Goal: Task Accomplishment & Management: Complete application form

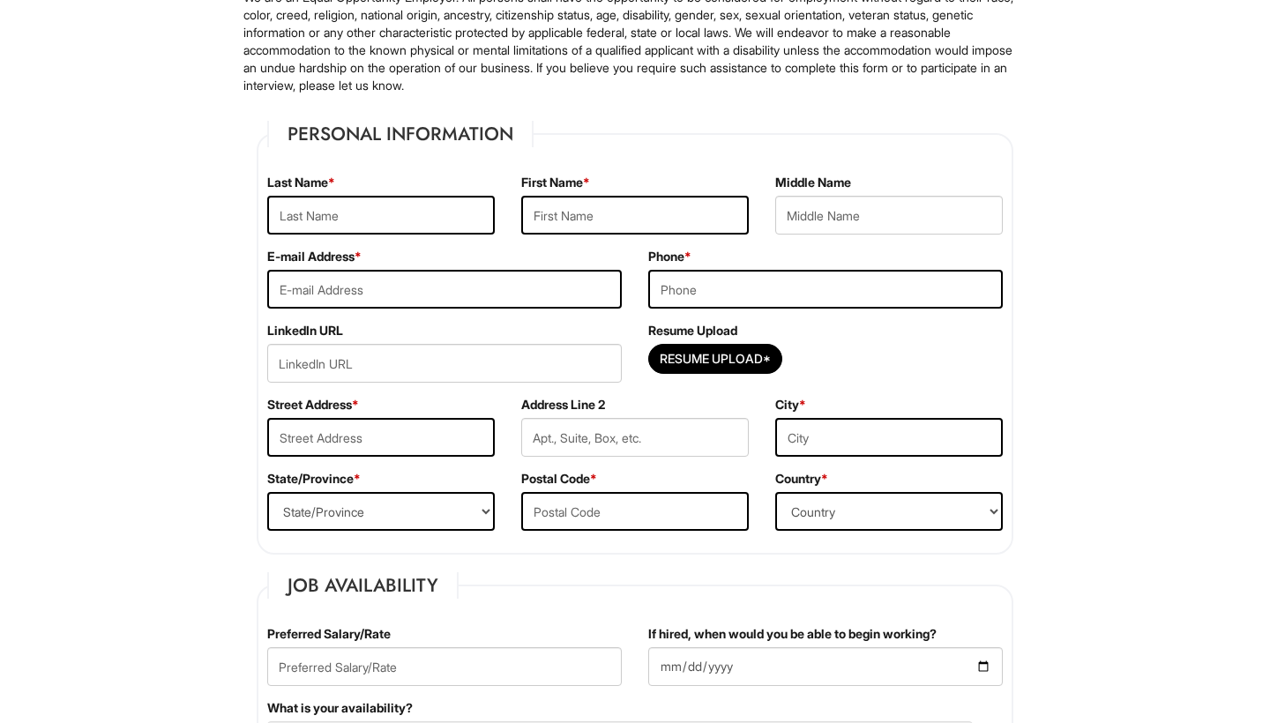
scroll to position [189, 0]
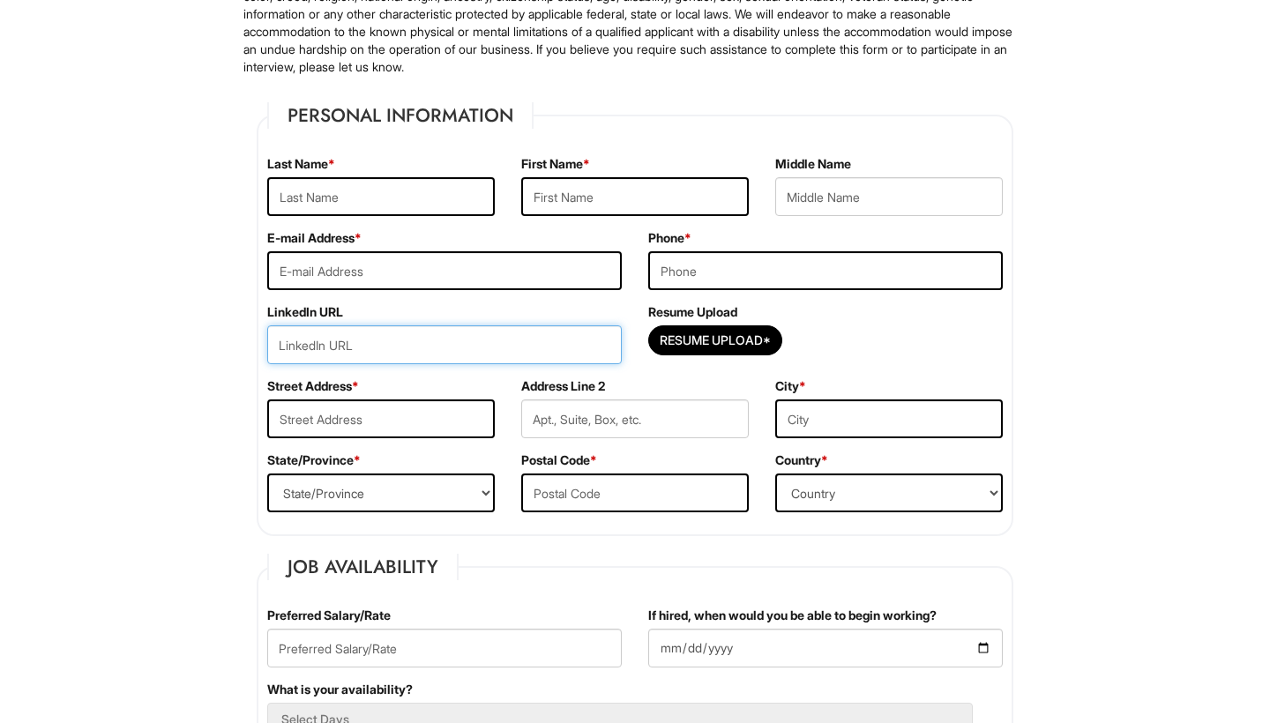
click at [396, 342] on input "url" at bounding box center [444, 344] width 355 height 39
paste input "https://www.linkedin.com/in/anthonyvidals/?utm_source=share&utm_campaign=share_…"
type input "https://www.linkedin.com/in/anthonyvidals/?utm_source=share&utm_campaign=share_…"
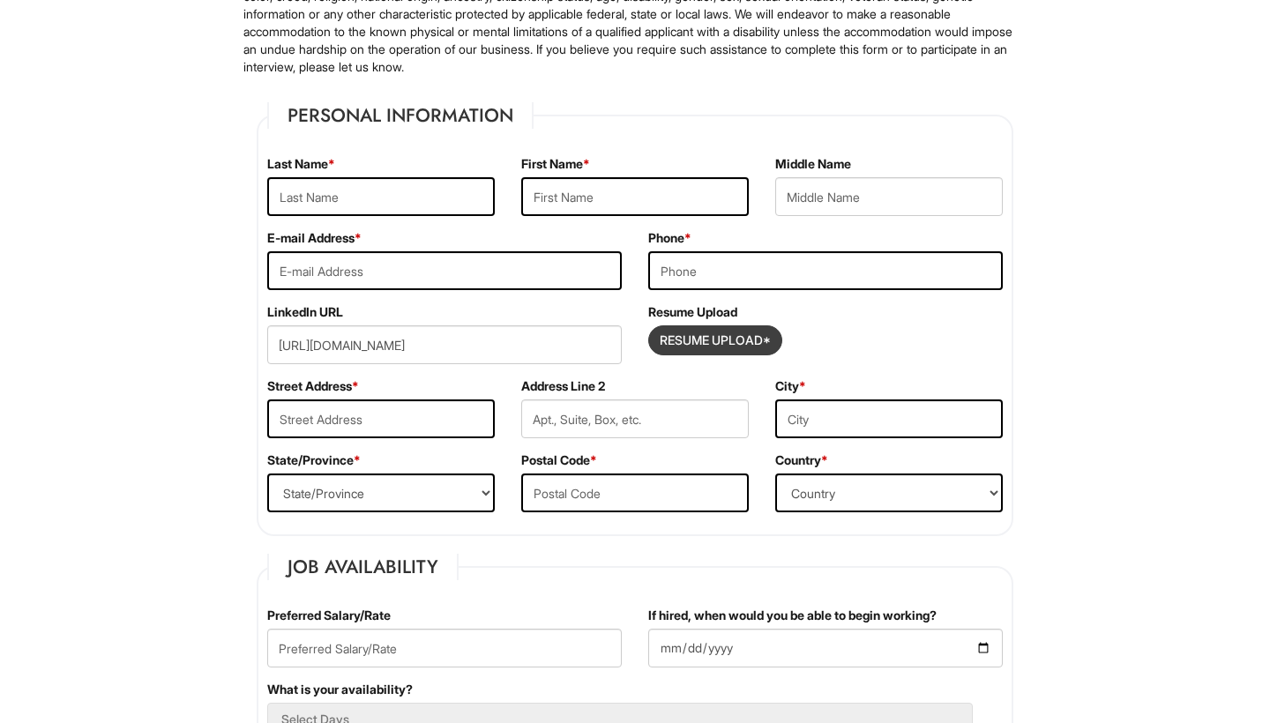
click at [737, 342] on input "Resume Upload*" at bounding box center [715, 340] width 132 height 28
type input "C:\fakepath\Vidals Resume .pdf"
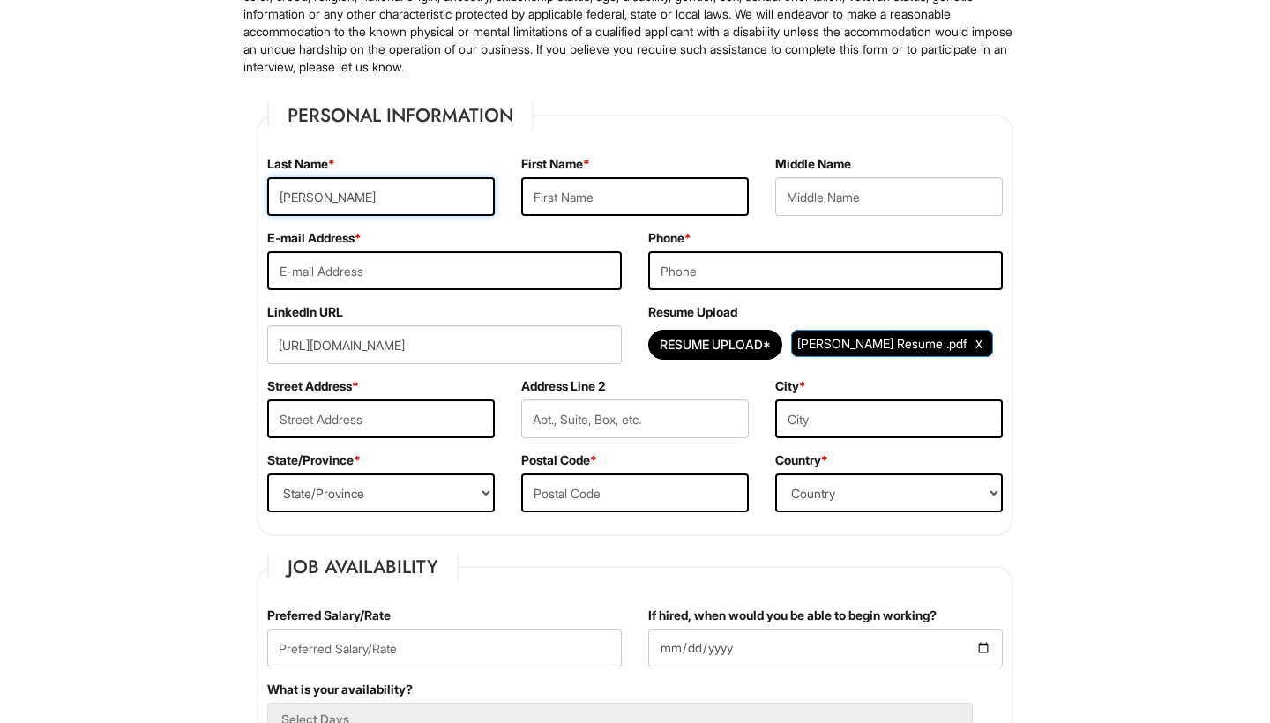
type input "Vidals"
type input "Anthony"
click at [392, 264] on input "email" at bounding box center [444, 270] width 355 height 39
type input "anthonyvidalscontact@gmail.com"
click at [710, 265] on input "tel" at bounding box center [825, 270] width 355 height 39
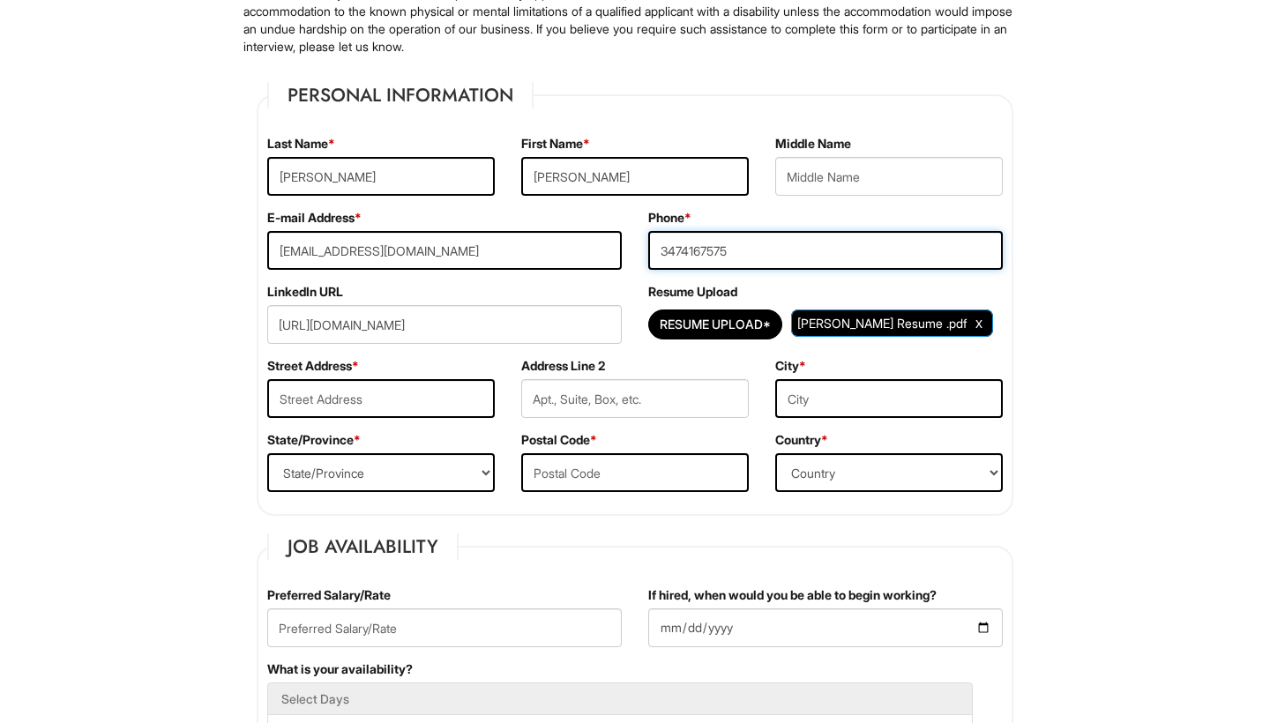
scroll to position [205, 0]
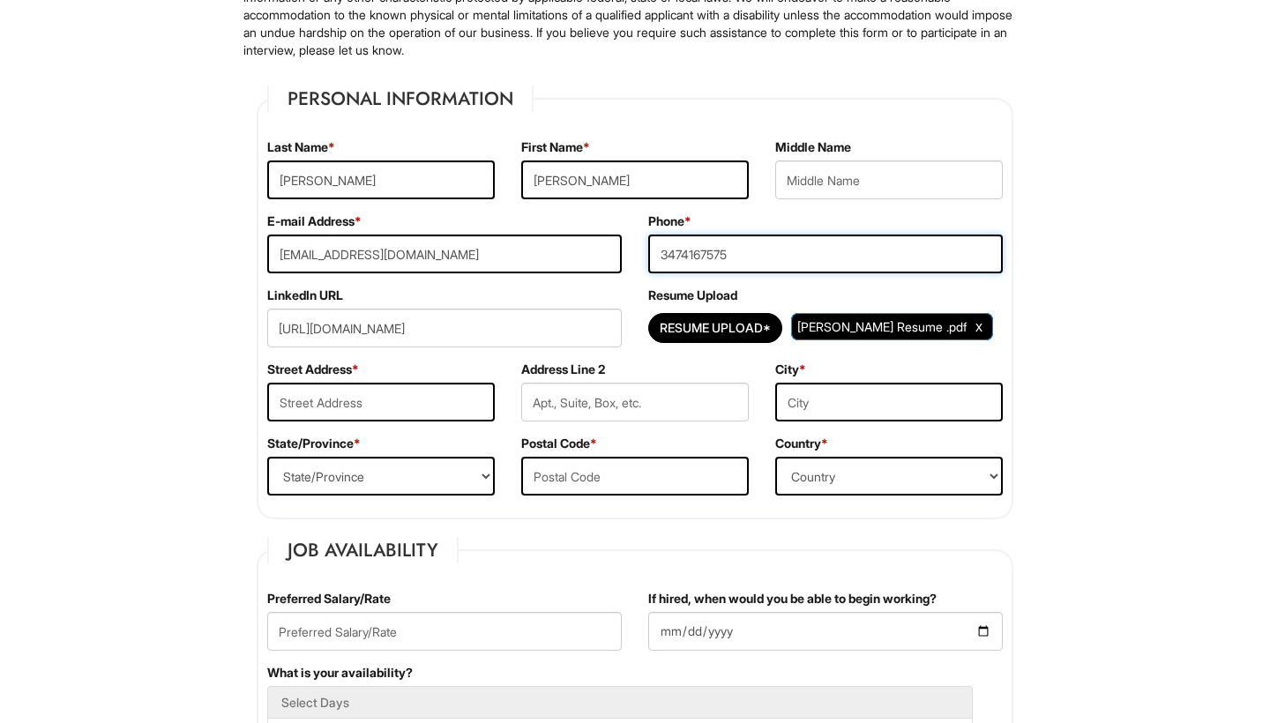
type input "3474167575"
click at [434, 400] on input "text" at bounding box center [381, 402] width 228 height 39
type input "new york"
drag, startPoint x: 876, startPoint y: 409, endPoint x: 877, endPoint y: 397, distance: 12.4
click at [876, 409] on input "text" at bounding box center [889, 402] width 228 height 39
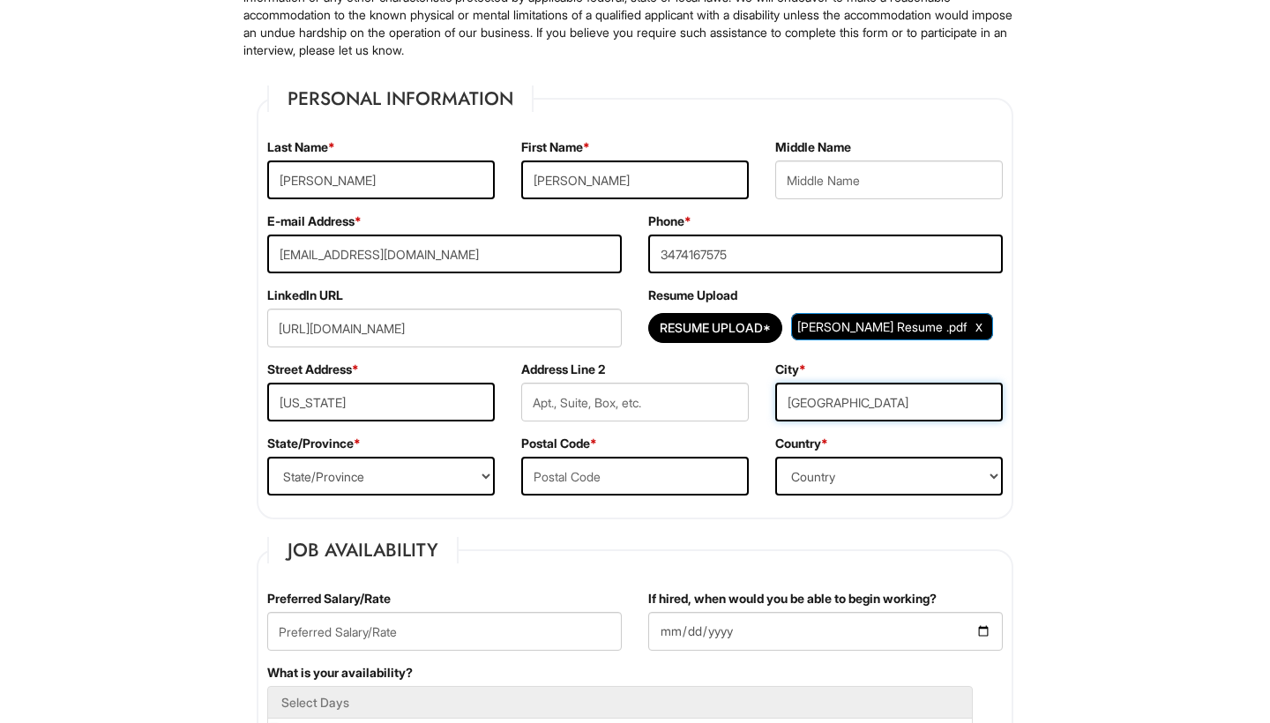
type input "brooklyn"
select select "NY"
click at [564, 471] on input "text" at bounding box center [635, 476] width 228 height 39
type input "2"
type input "11218"
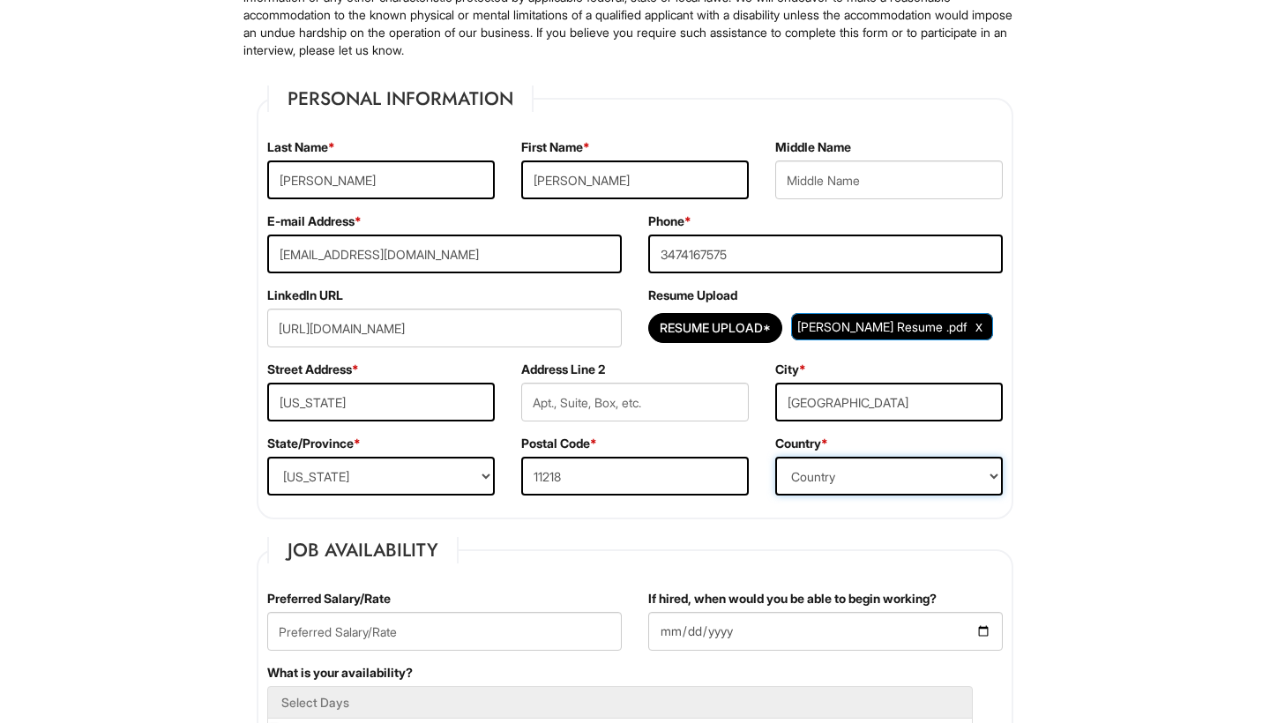
select select "[GEOGRAPHIC_DATA]"
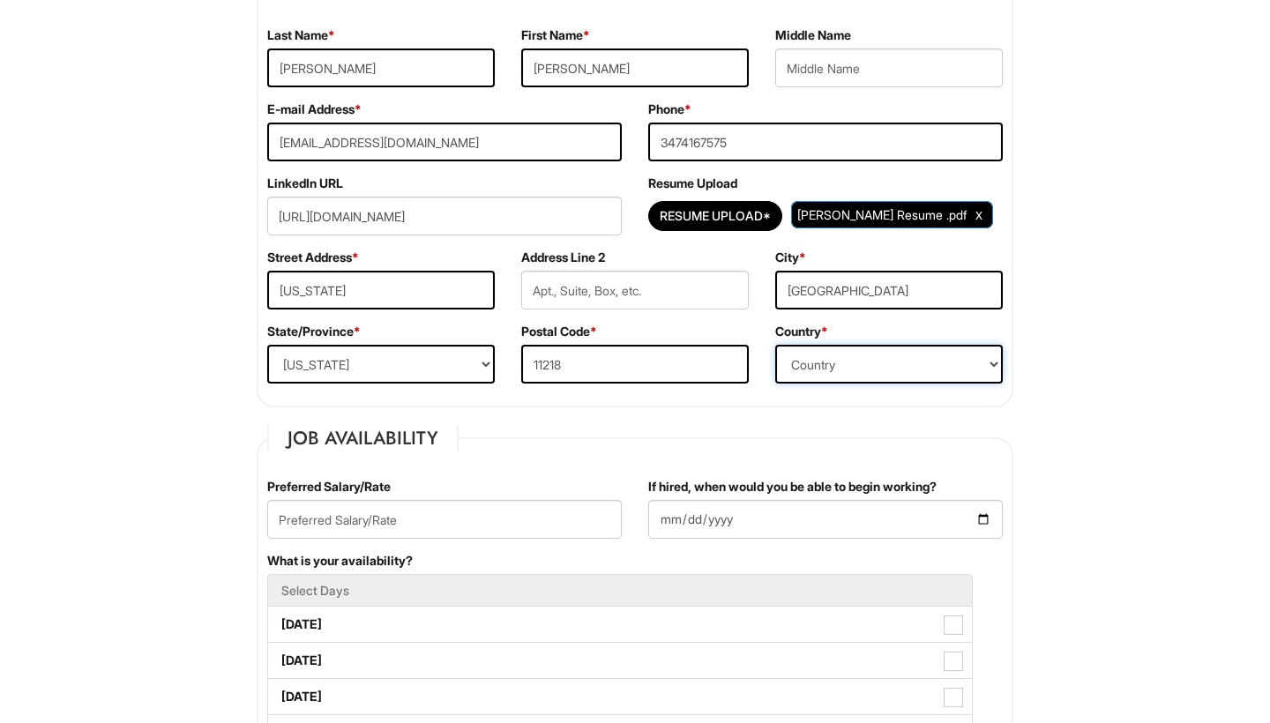
scroll to position [389, 0]
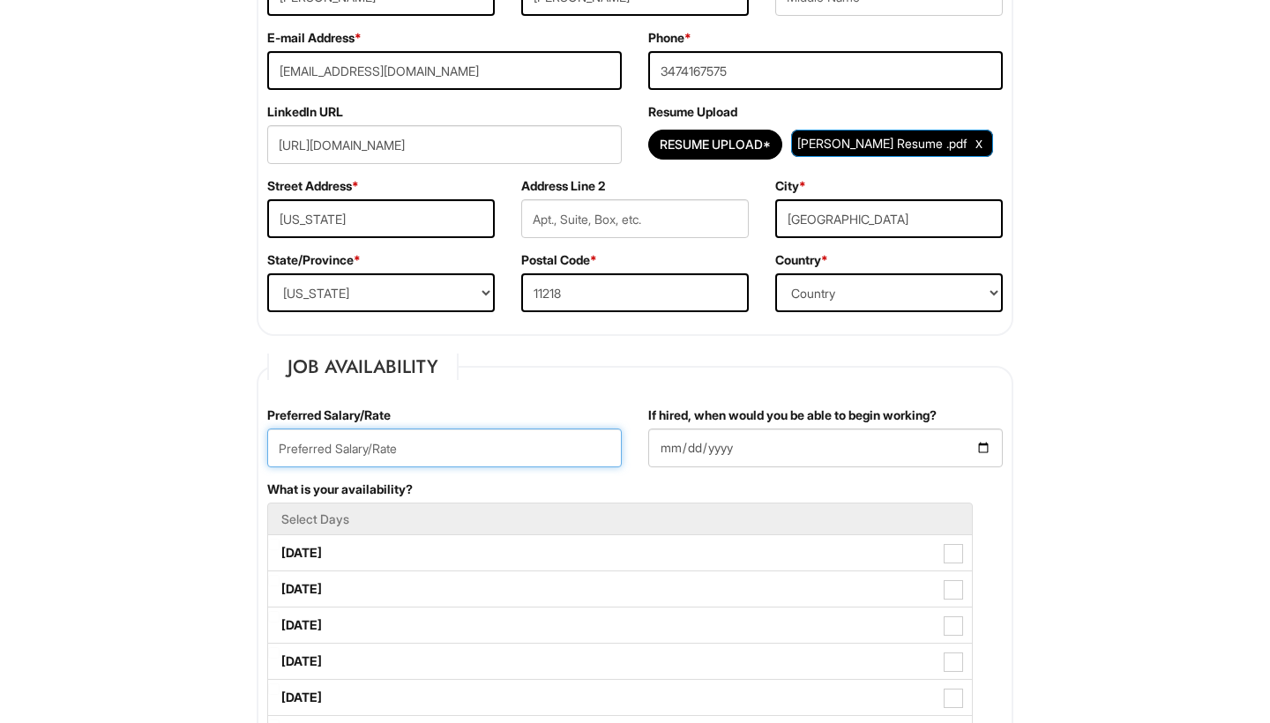
click at [494, 431] on input "text" at bounding box center [444, 448] width 355 height 39
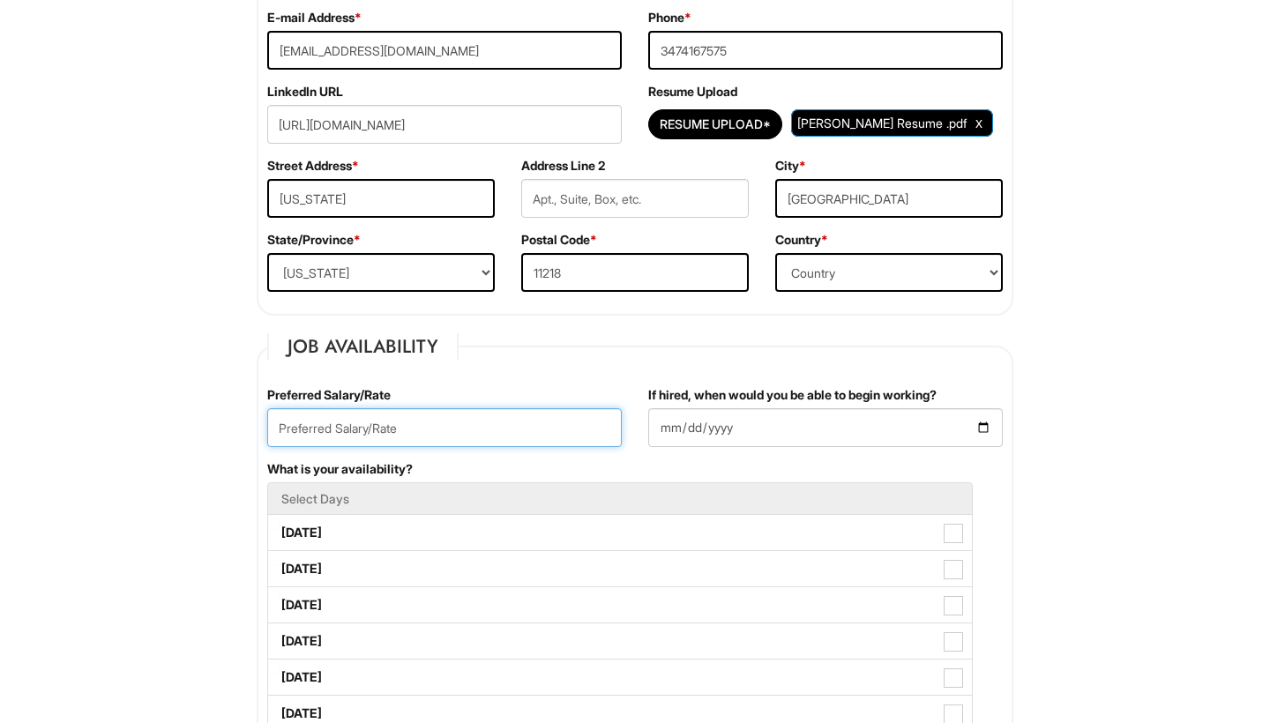
scroll to position [416, 0]
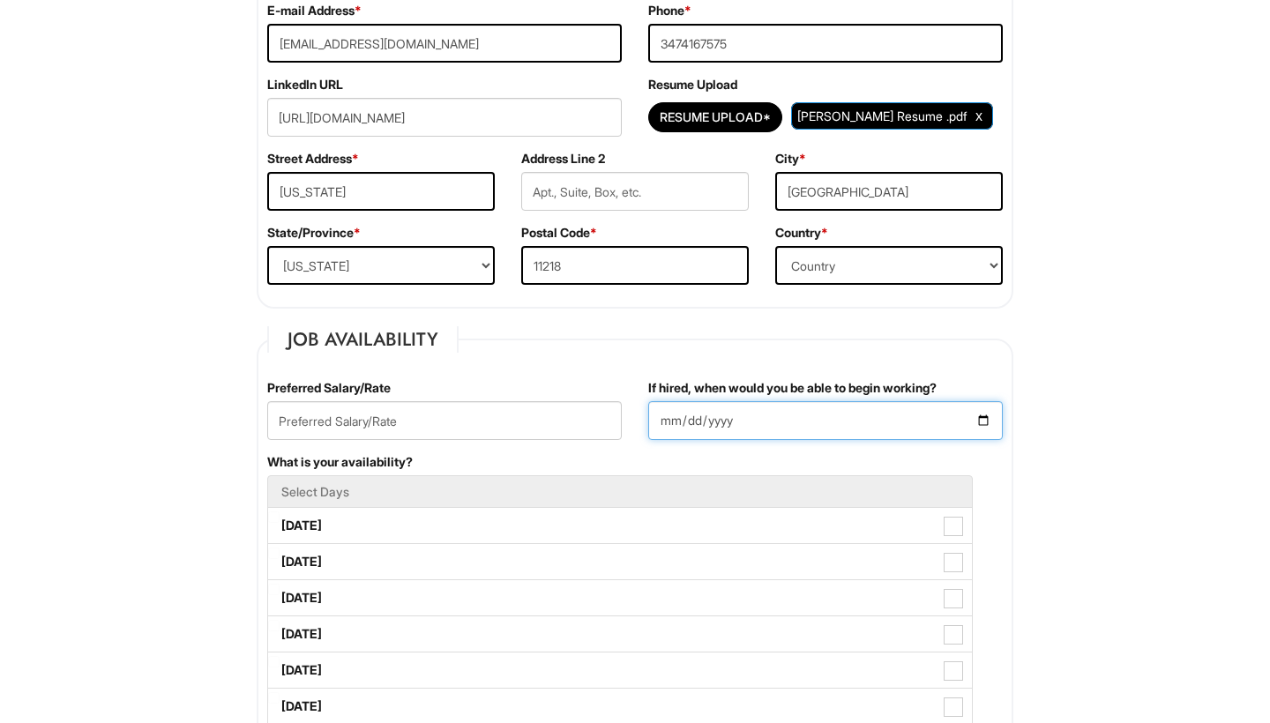
click at [749, 415] on input "If hired, when would you be able to begin working?" at bounding box center [825, 420] width 355 height 39
click at [815, 417] on input "If hired, when would you be able to begin working?" at bounding box center [825, 420] width 355 height 39
type input "[DATE]"
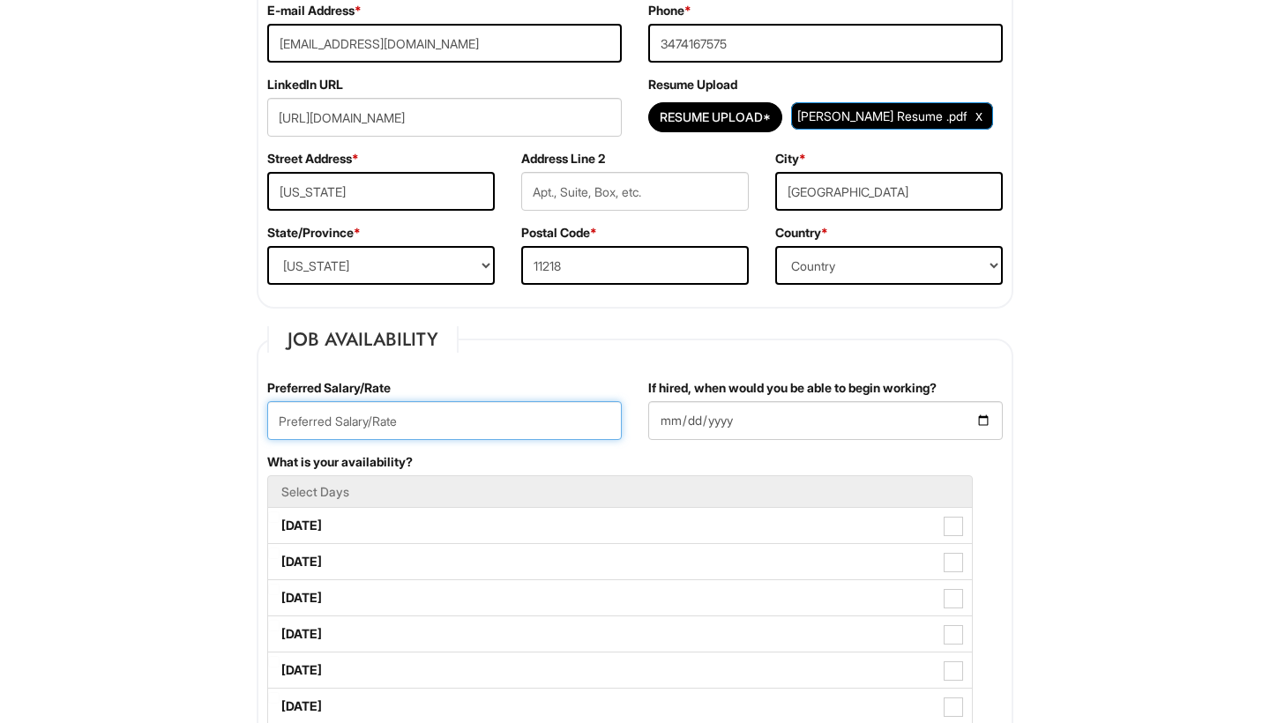
click at [556, 417] on input "text" at bounding box center [444, 420] width 355 height 39
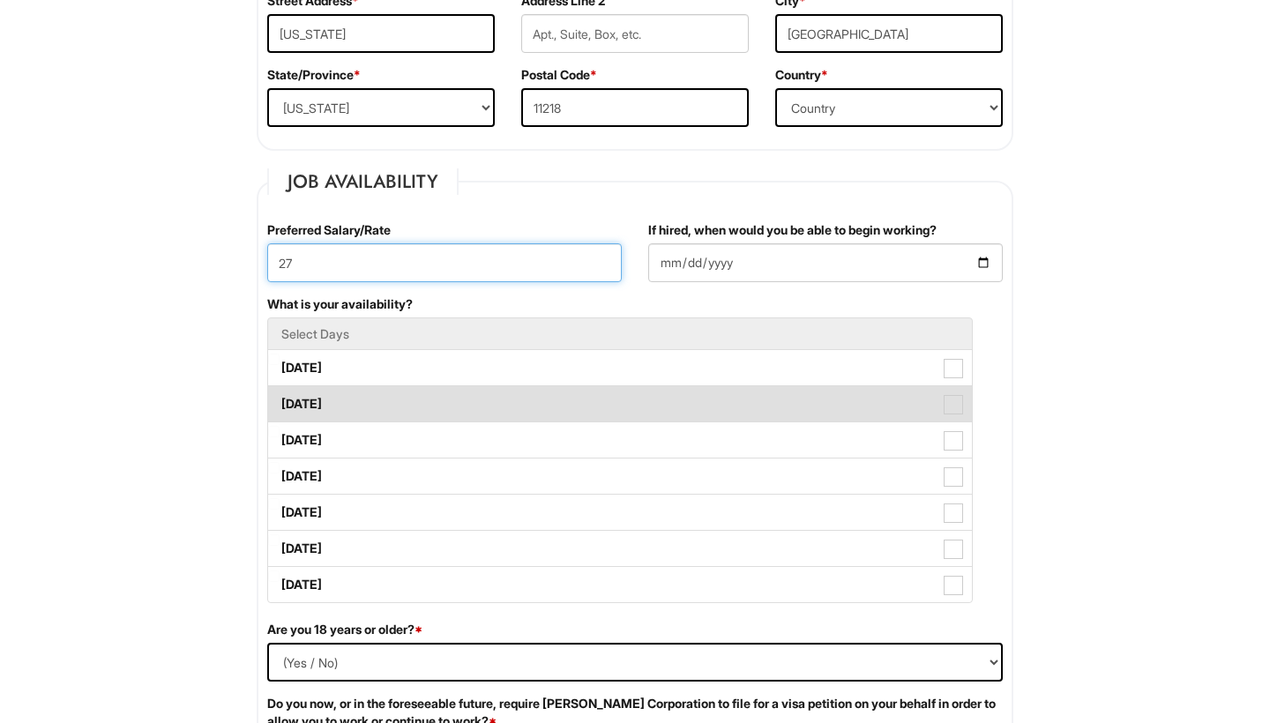
scroll to position [600, 0]
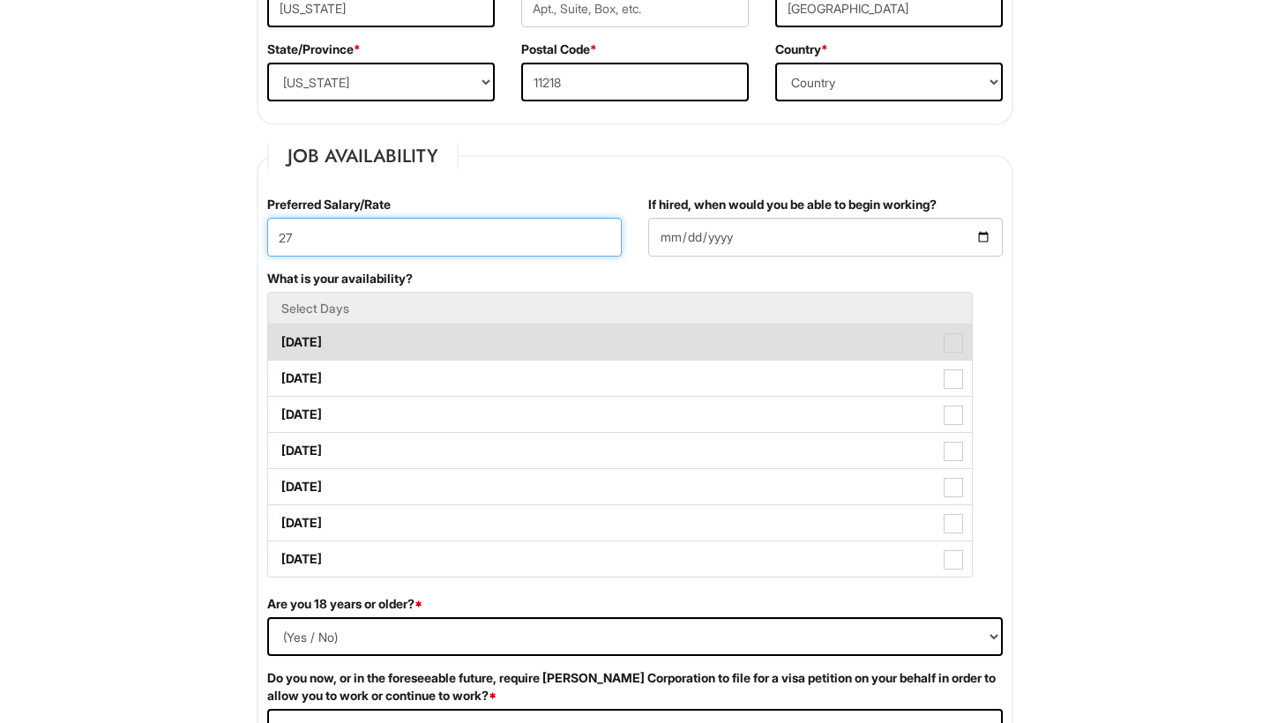
type input "27"
click at [954, 347] on span at bounding box center [953, 342] width 19 height 19
click at [280, 340] on Available_Monday "[DATE]" at bounding box center [273, 333] width 11 height 11
checkbox Available_Monday "true"
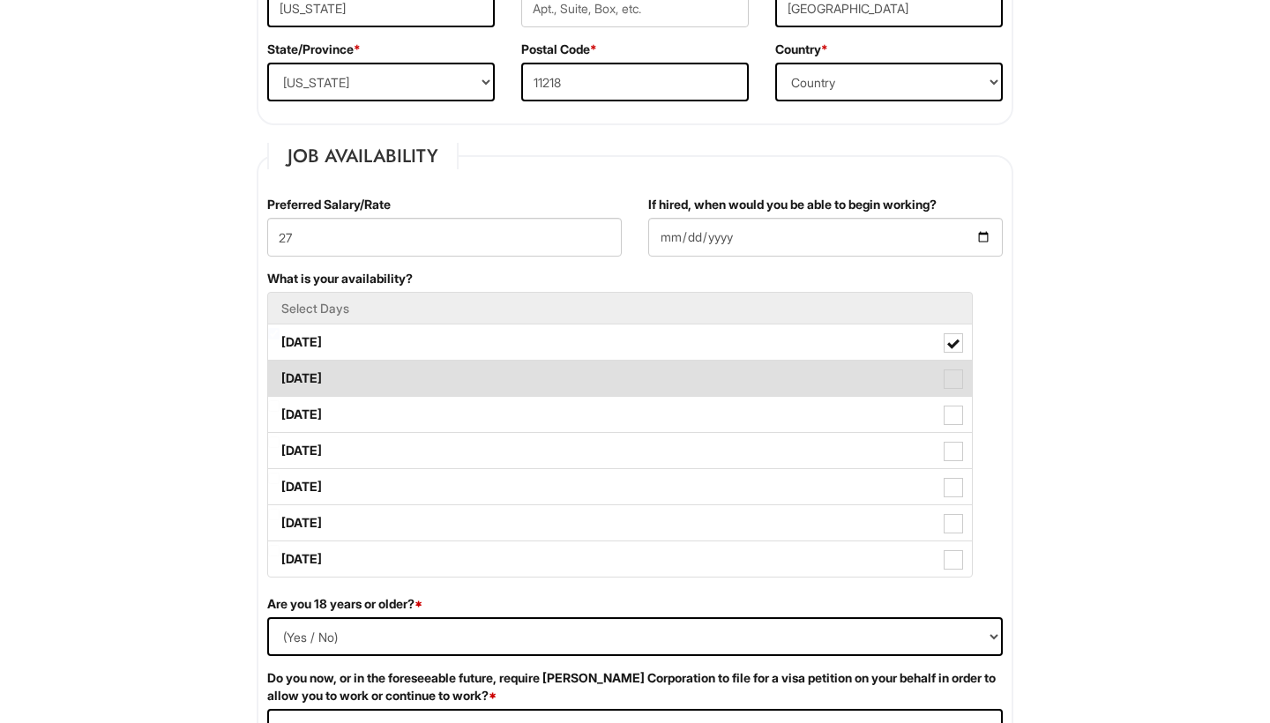
click at [960, 385] on span at bounding box center [953, 379] width 19 height 19
click at [280, 376] on Available_Tuesday "[DATE]" at bounding box center [273, 369] width 11 height 11
checkbox Available_Tuesday "true"
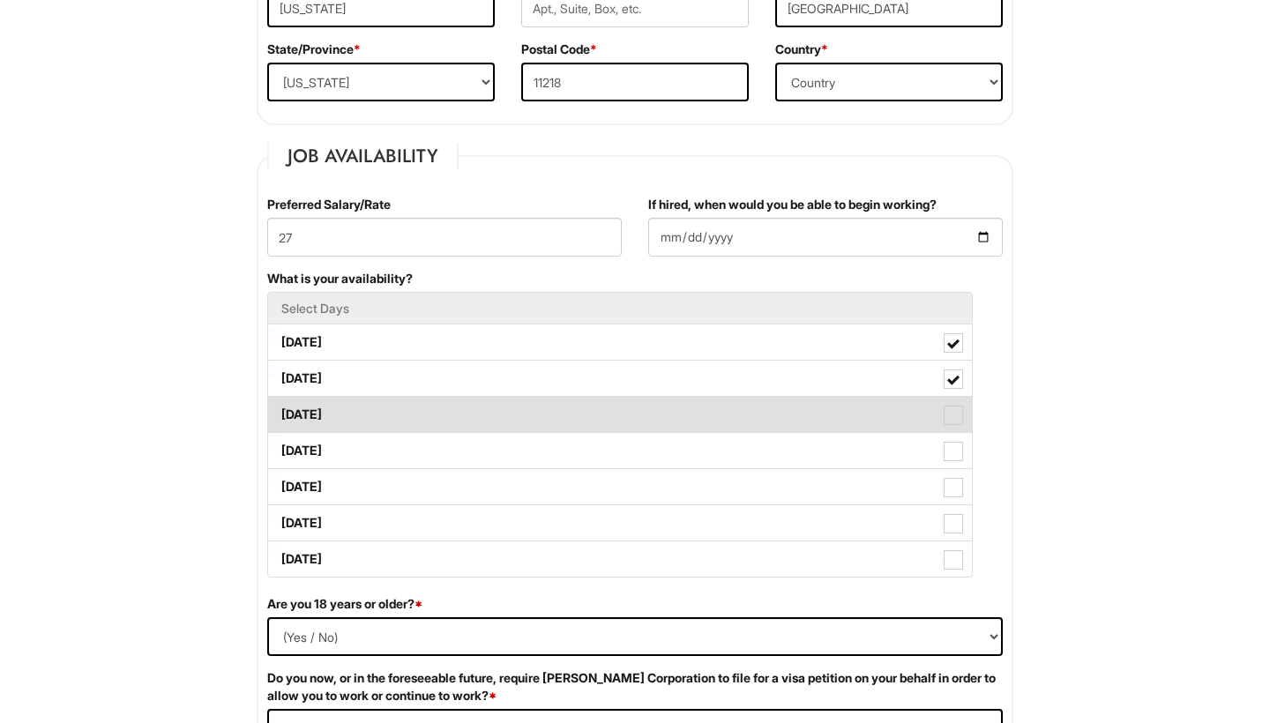
click at [964, 411] on label "[DATE]" at bounding box center [620, 414] width 704 height 35
click at [280, 411] on Available_Wednesday "[DATE]" at bounding box center [273, 405] width 11 height 11
checkbox Available_Wednesday "true"
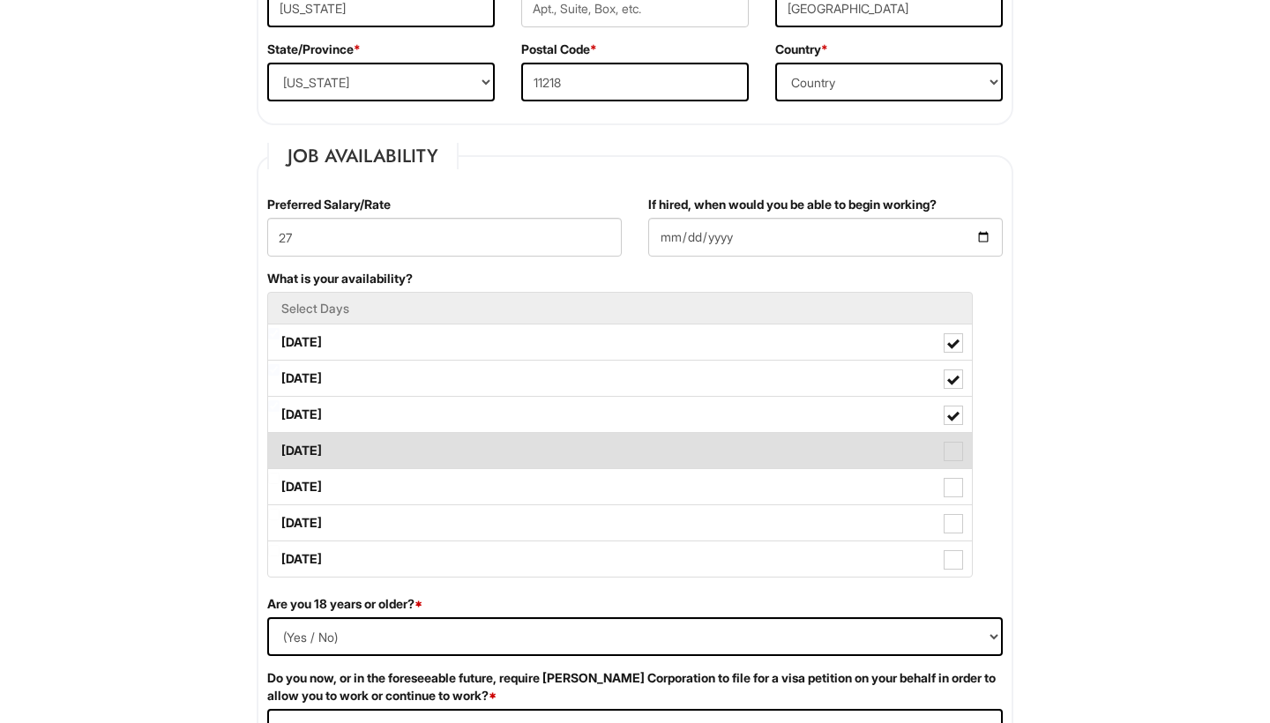
click at [953, 446] on span at bounding box center [953, 451] width 19 height 19
click at [280, 446] on Available_Thursday "[DATE]" at bounding box center [273, 442] width 11 height 11
checkbox Available_Thursday "true"
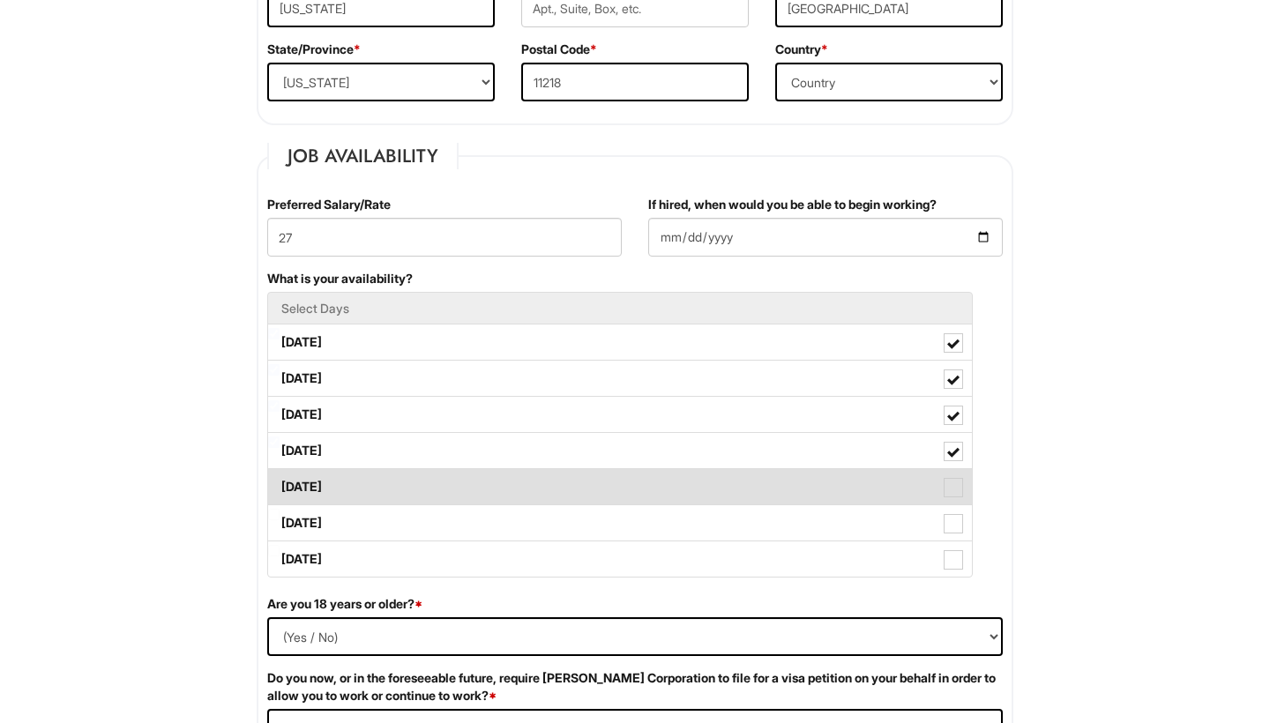
click at [956, 489] on span at bounding box center [953, 487] width 19 height 19
click at [280, 484] on Available_Friday "[DATE]" at bounding box center [273, 478] width 11 height 11
checkbox Available_Friday "true"
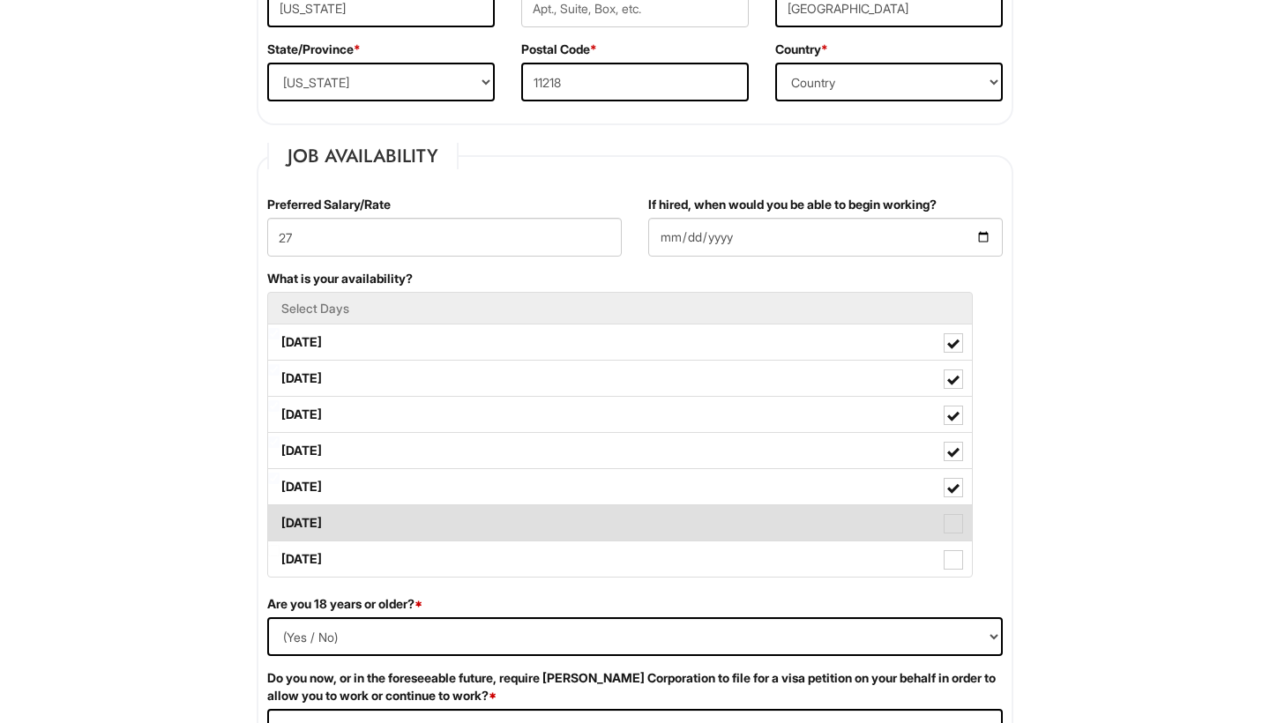
click at [956, 515] on span at bounding box center [953, 523] width 19 height 19
click at [280, 515] on Available_Saturday "[DATE]" at bounding box center [273, 514] width 11 height 11
checkbox Available_Saturday "true"
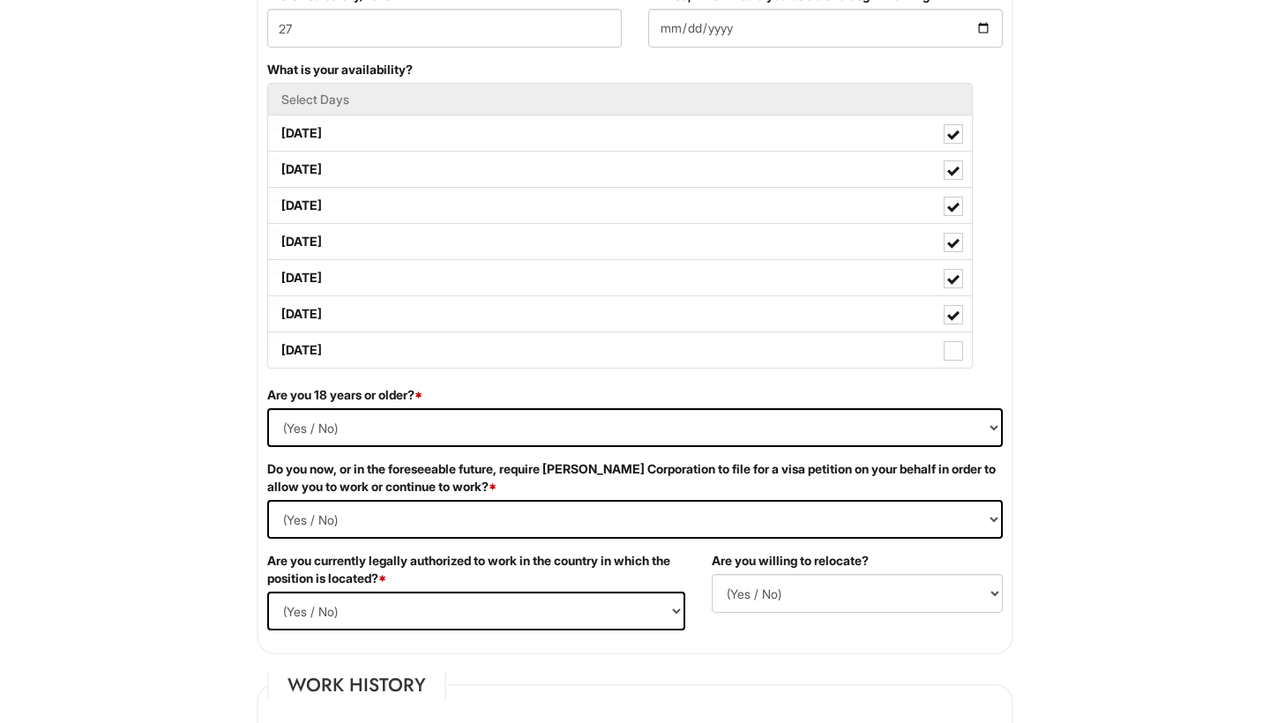
scroll to position [840, 0]
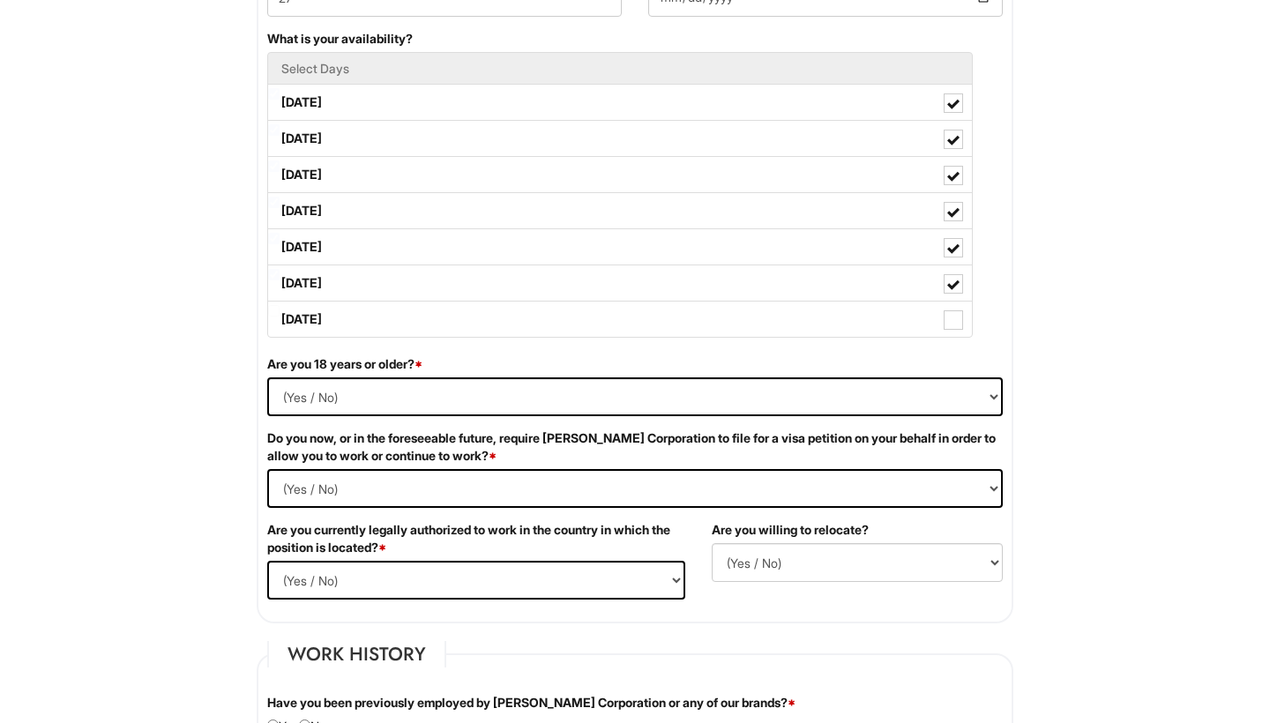
click at [720, 416] on div "Are you 18 years or older? * (Yes / No) Yes No" at bounding box center [635, 392] width 762 height 74
select select "Yes"
select Required "No"
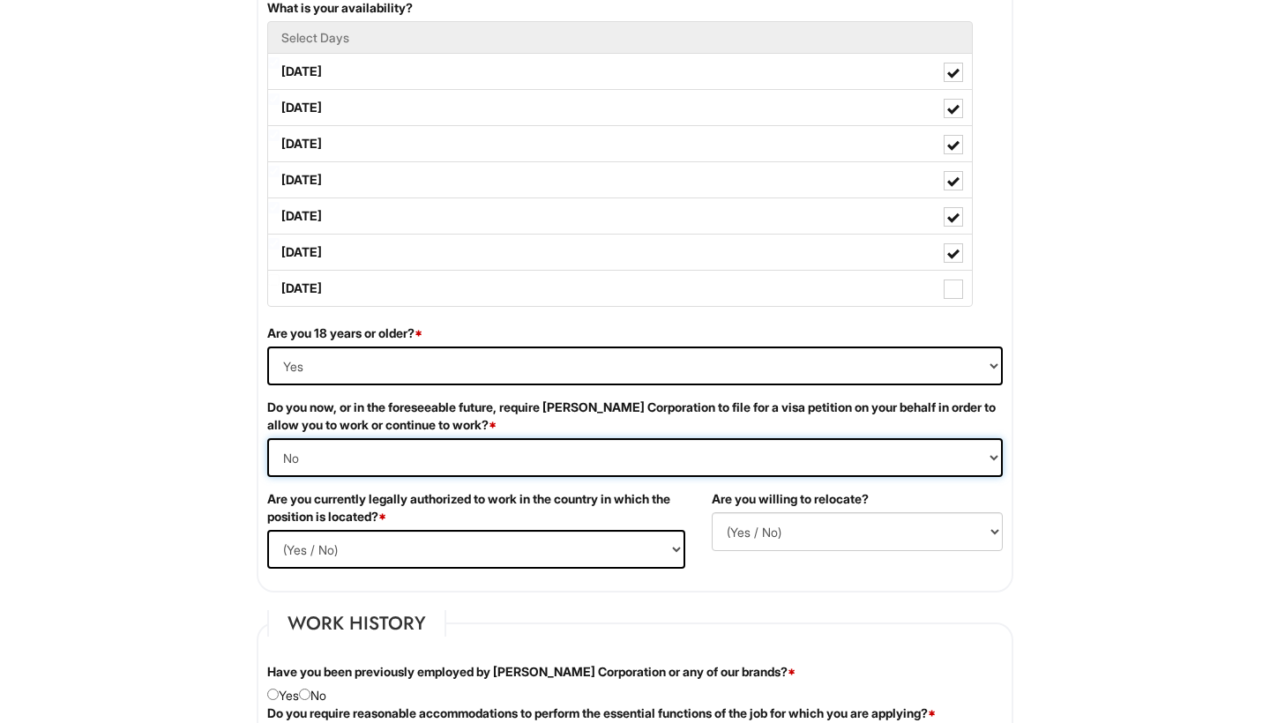
scroll to position [884, 0]
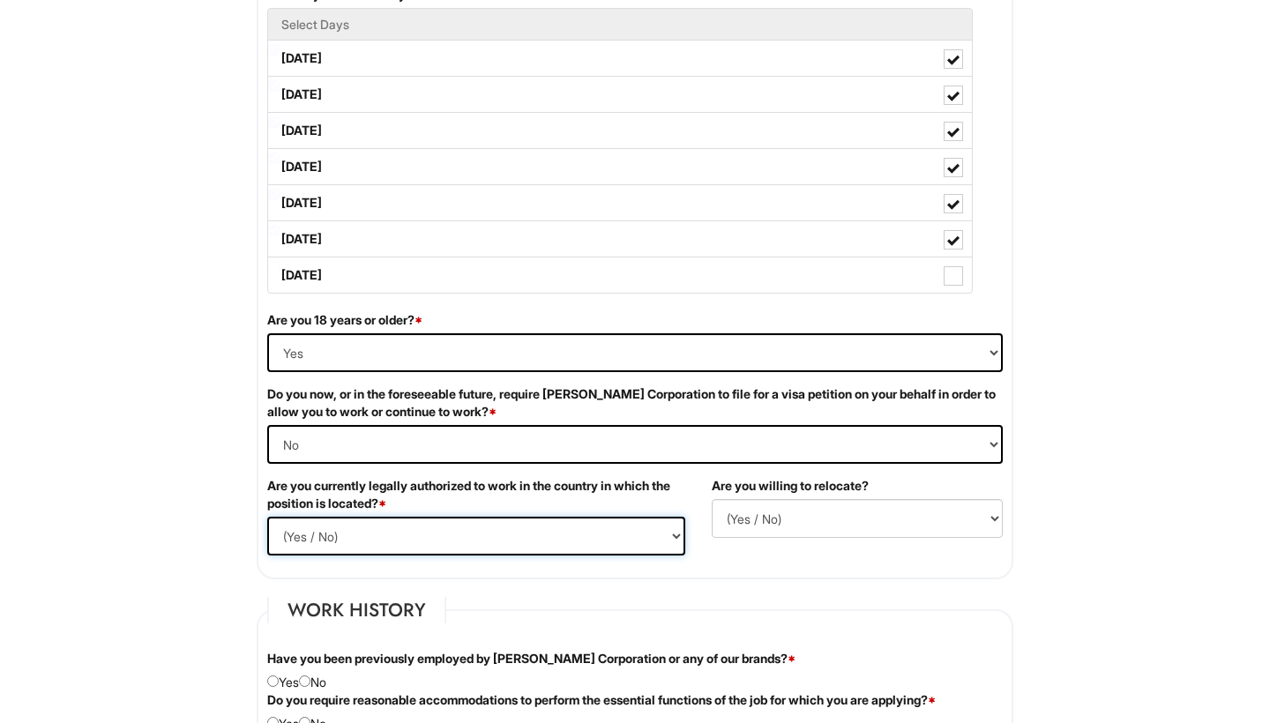
select select "Yes"
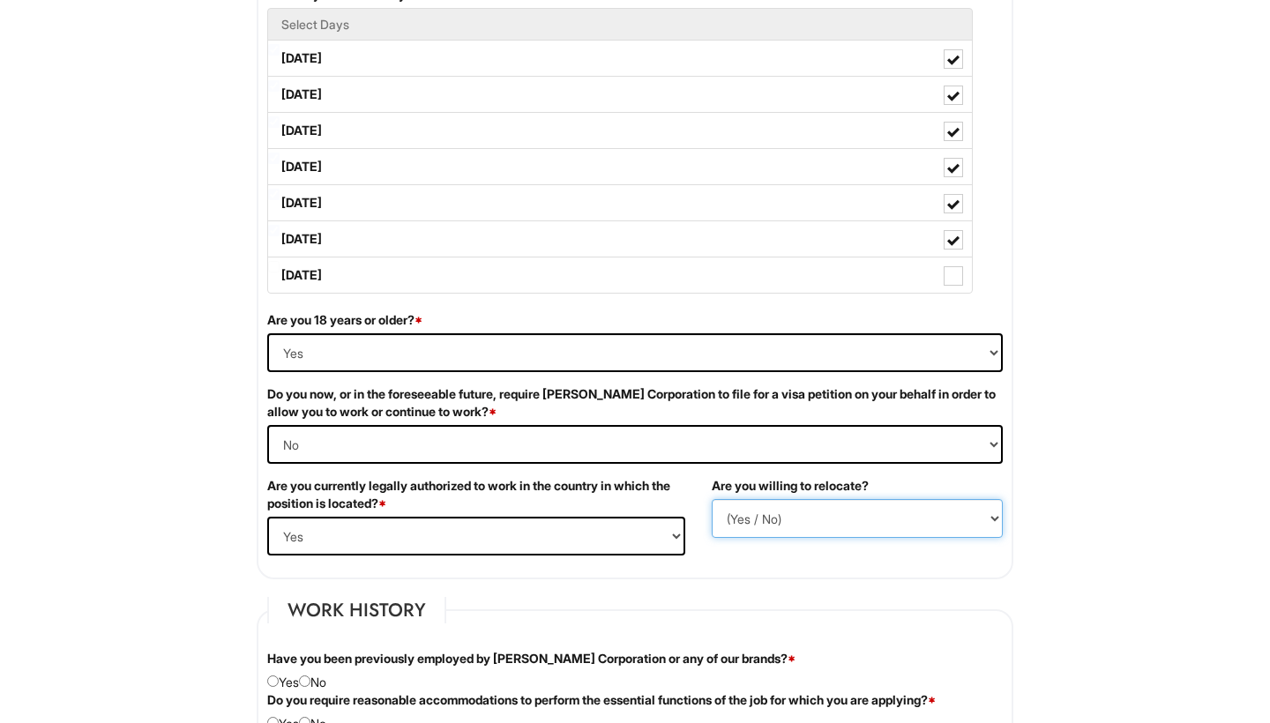
select select "Y"
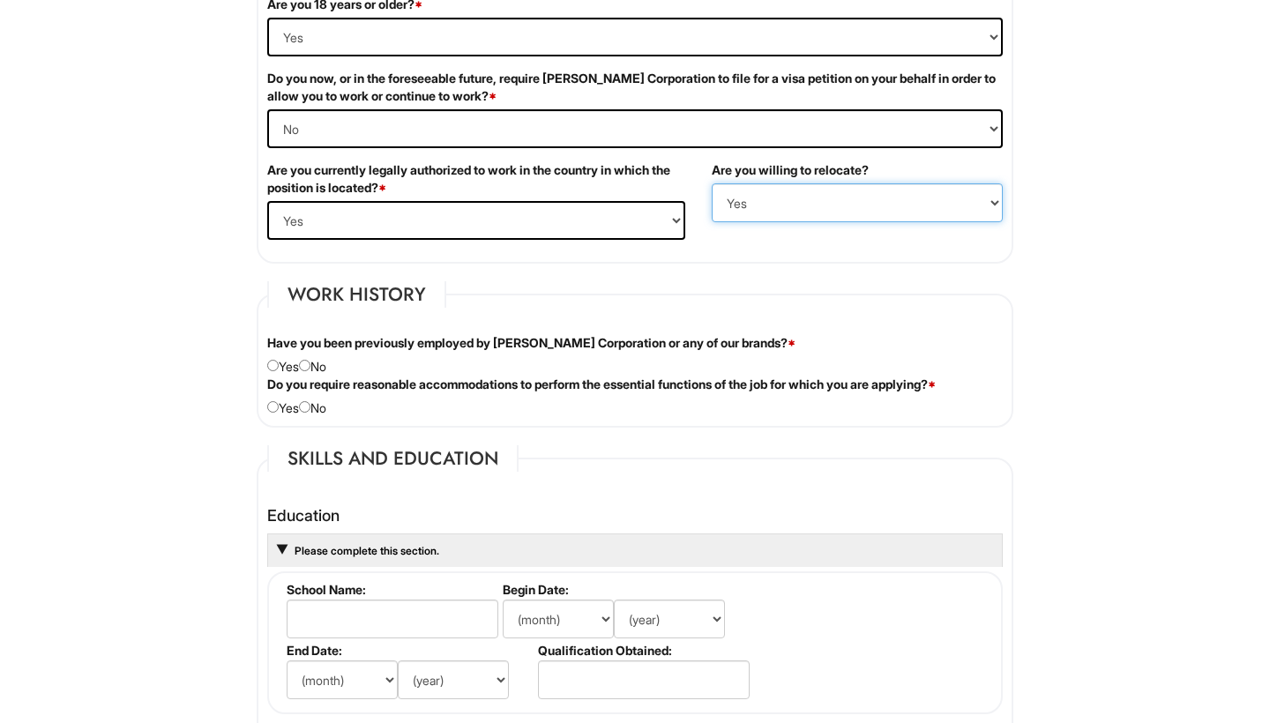
scroll to position [1212, 0]
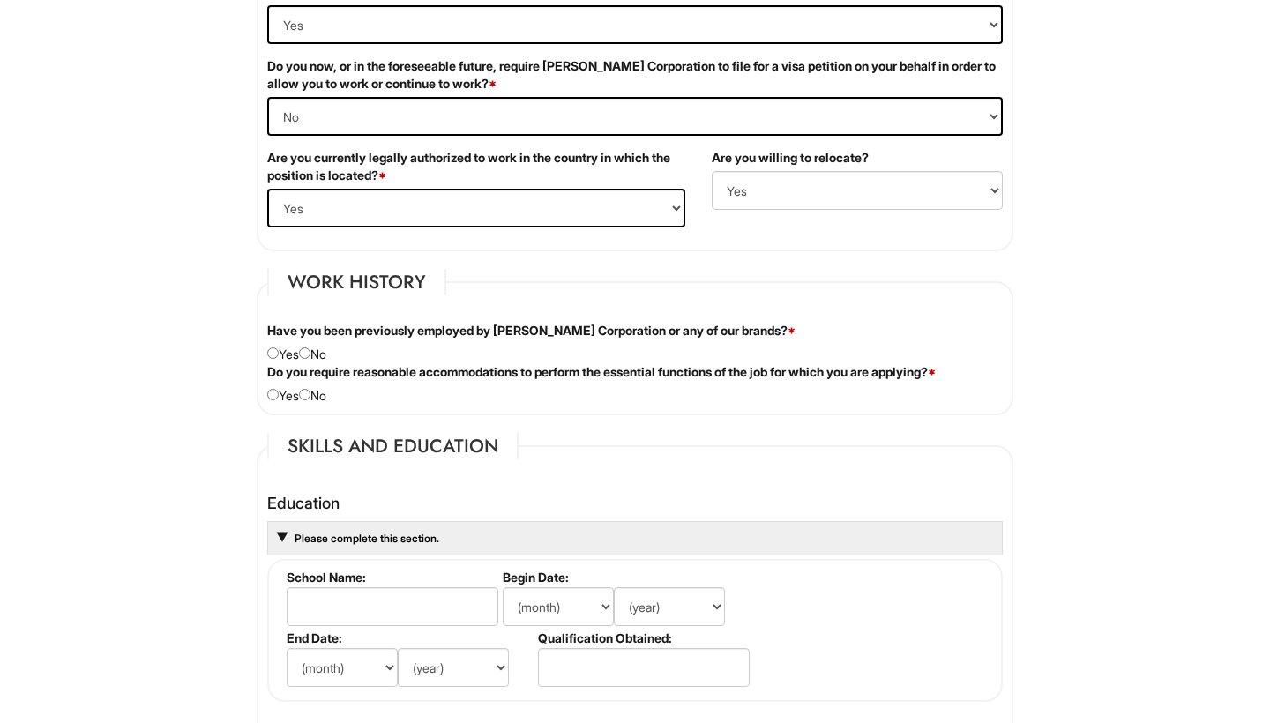
click at [309, 358] on input "radio" at bounding box center [304, 352] width 11 height 11
radio input "true"
click at [317, 393] on div "Do you require reasonable accommodations to perform the essential functions of …" at bounding box center [635, 383] width 762 height 41
click at [321, 398] on div "Do you require reasonable accommodations to perform the essential functions of …" at bounding box center [635, 383] width 762 height 41
click at [310, 398] on input "radio" at bounding box center [304, 394] width 11 height 11
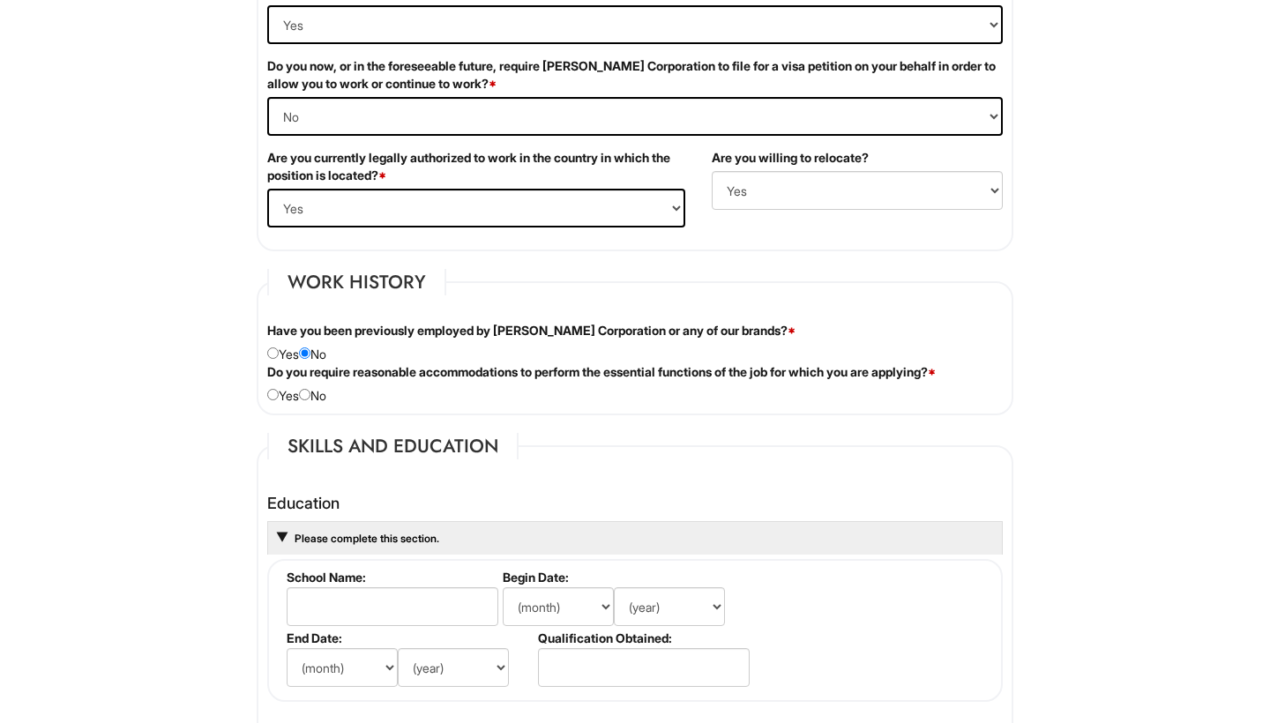
radio input "true"
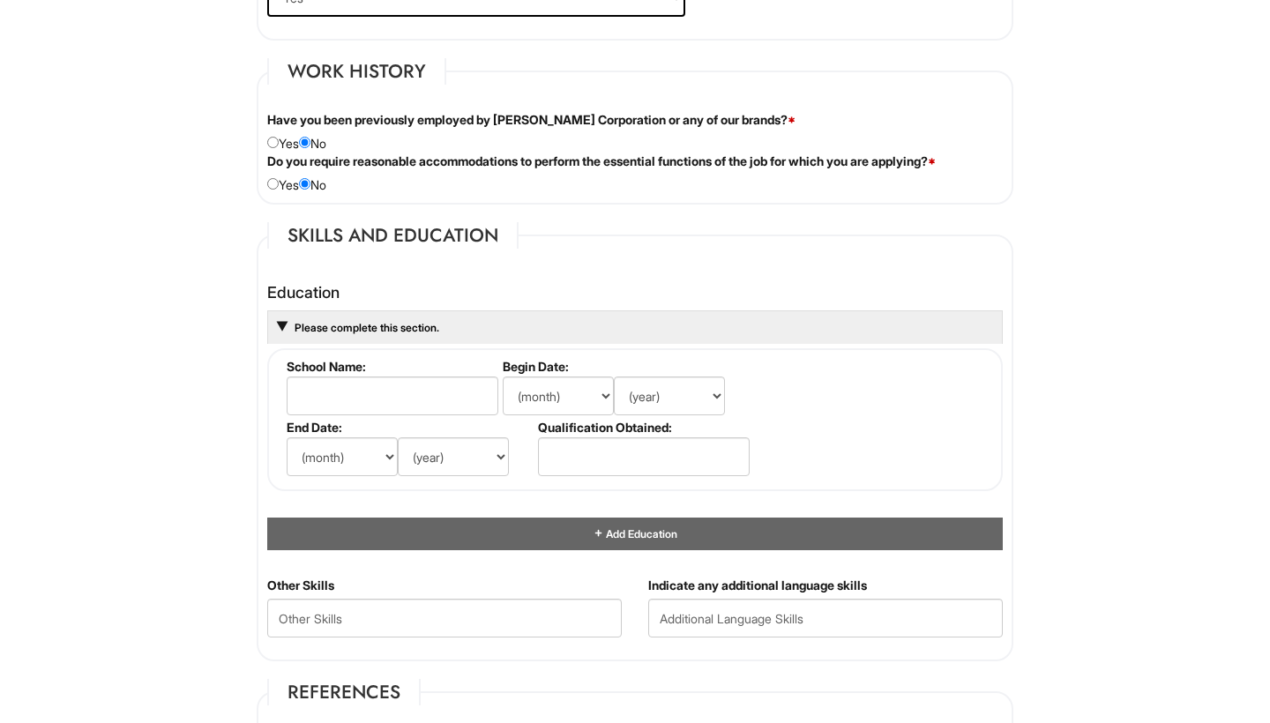
scroll to position [1453, 0]
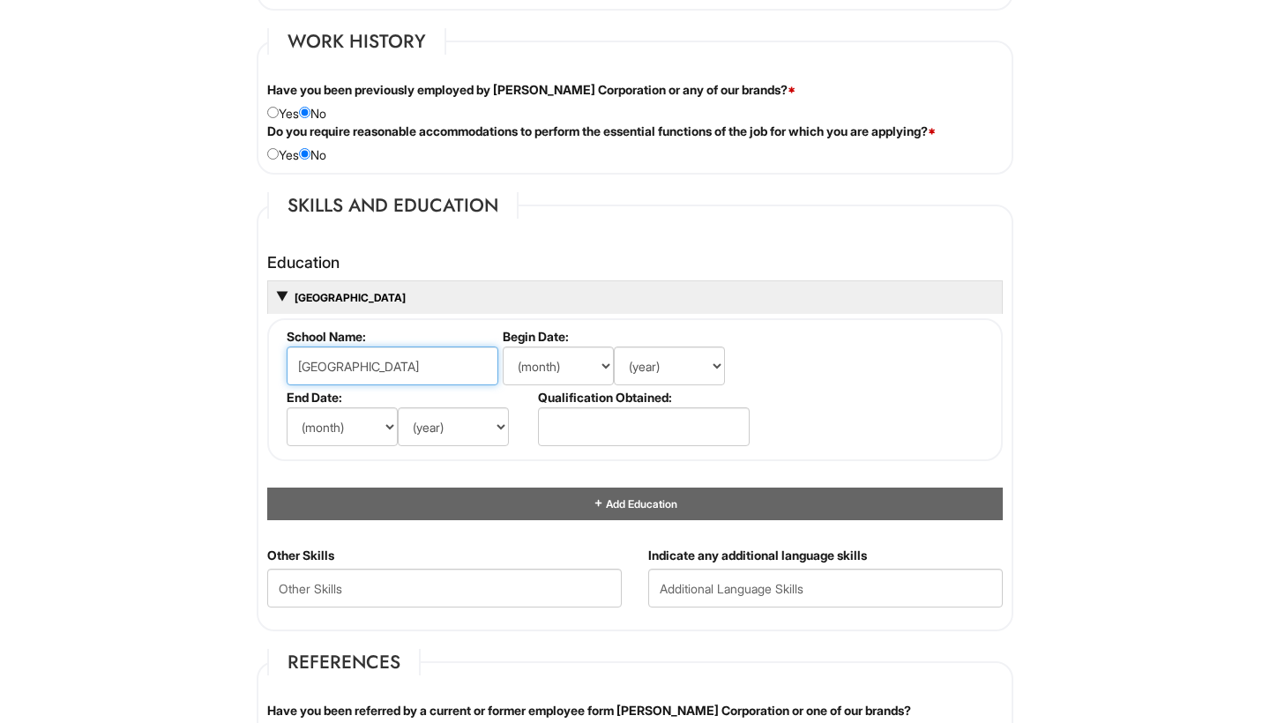
type input "[GEOGRAPHIC_DATA]"
drag, startPoint x: 535, startPoint y: 355, endPoint x: 308, endPoint y: 432, distance: 240.1
click at [308, 329] on ul "School Name: mercy university Begin Date: (month) Jan Feb Mar Apr May Jun Jul A…" at bounding box center [637, 329] width 710 height 0
select select "12"
select select "2026"
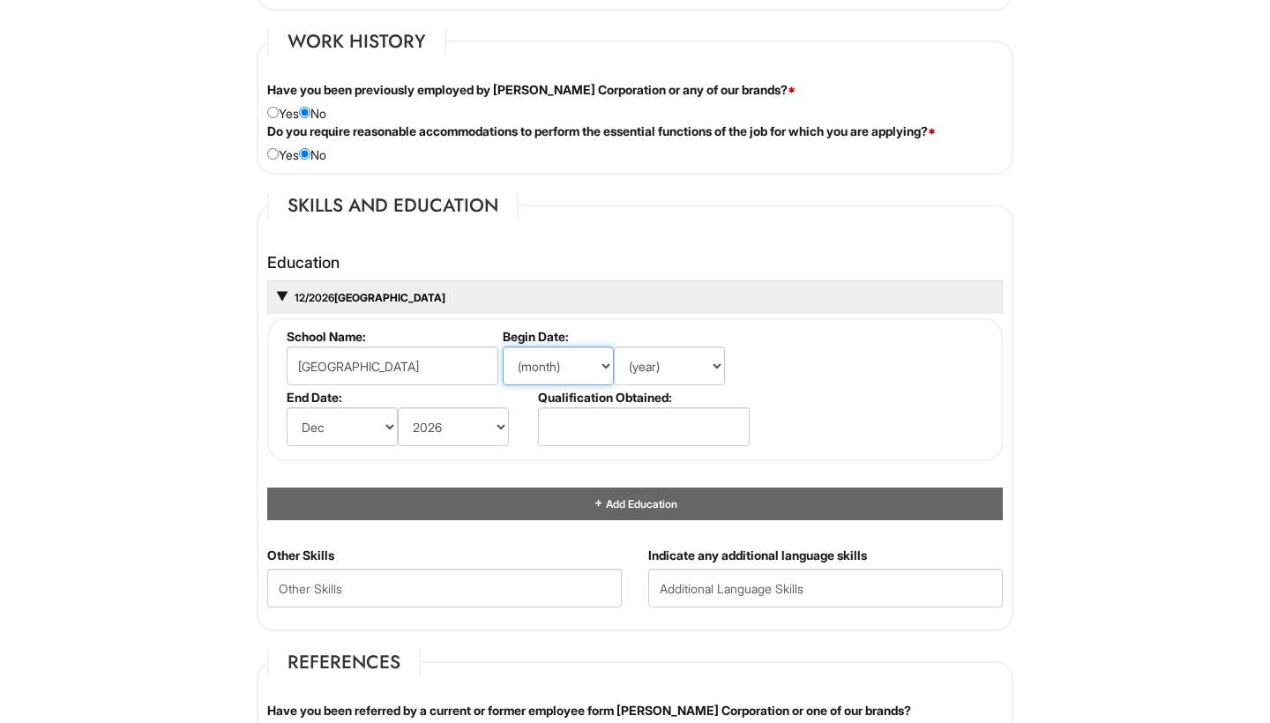
select select "9"
select select "2023"
click at [649, 424] on input "text" at bounding box center [644, 426] width 212 height 39
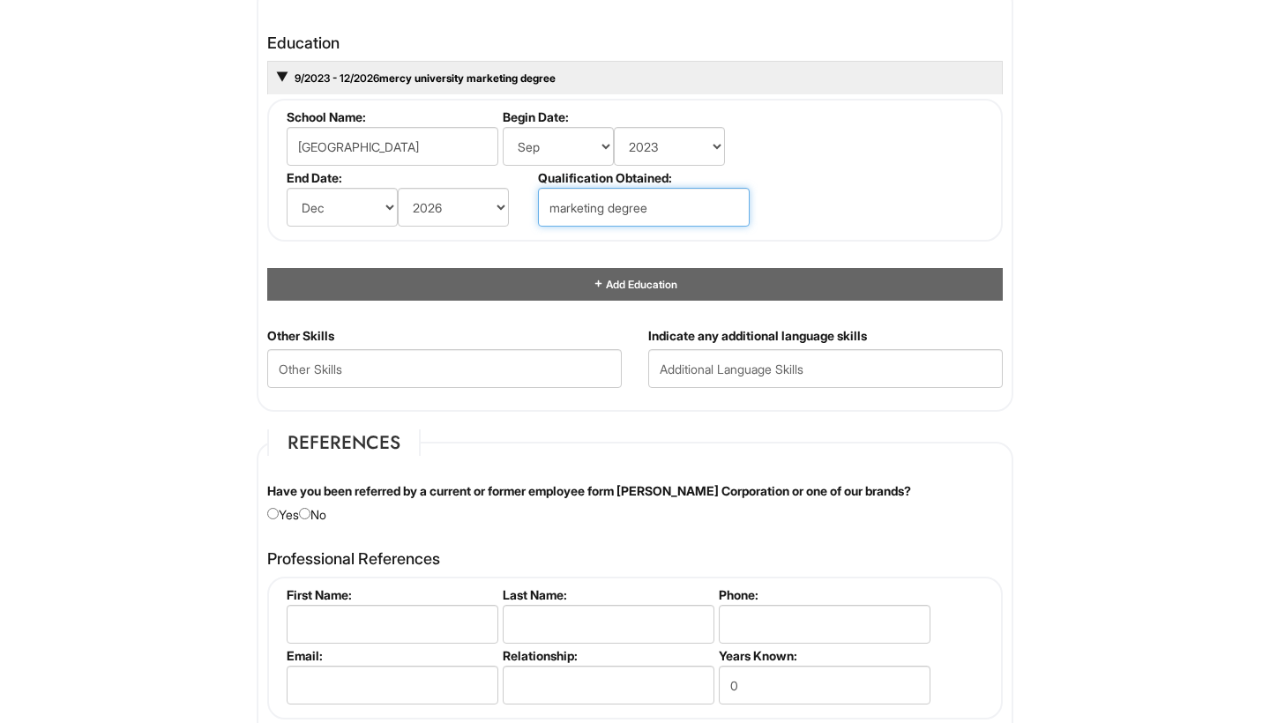
scroll to position [1673, 0]
type input "marketing degree"
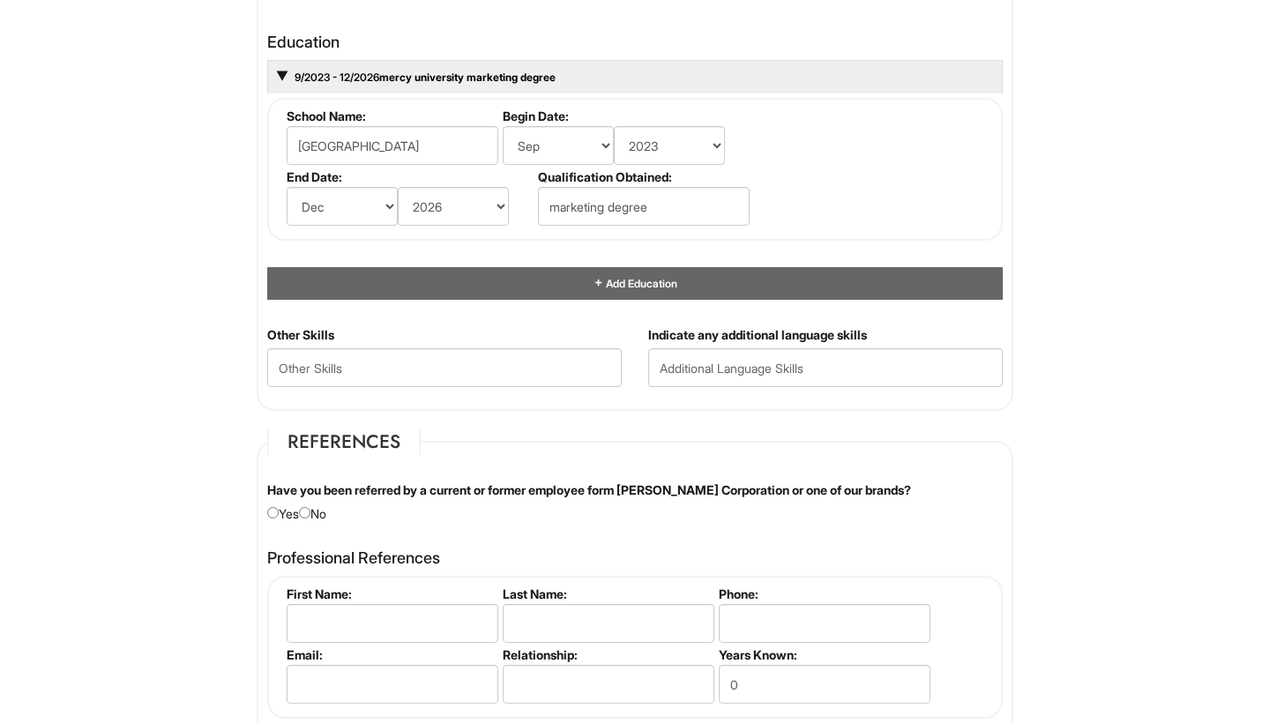
click at [317, 516] on div "Have you been referred by a current or former employee form Giorgio Armani Corp…" at bounding box center [635, 502] width 762 height 41
click at [317, 507] on div "Have you been referred by a current or former employee form Giorgio Armani Corp…" at bounding box center [635, 502] width 762 height 41
click at [316, 507] on div "Have you been referred by a current or former employee form Giorgio Armani Corp…" at bounding box center [635, 502] width 762 height 41
click at [310, 507] on input "radio" at bounding box center [304, 512] width 11 height 11
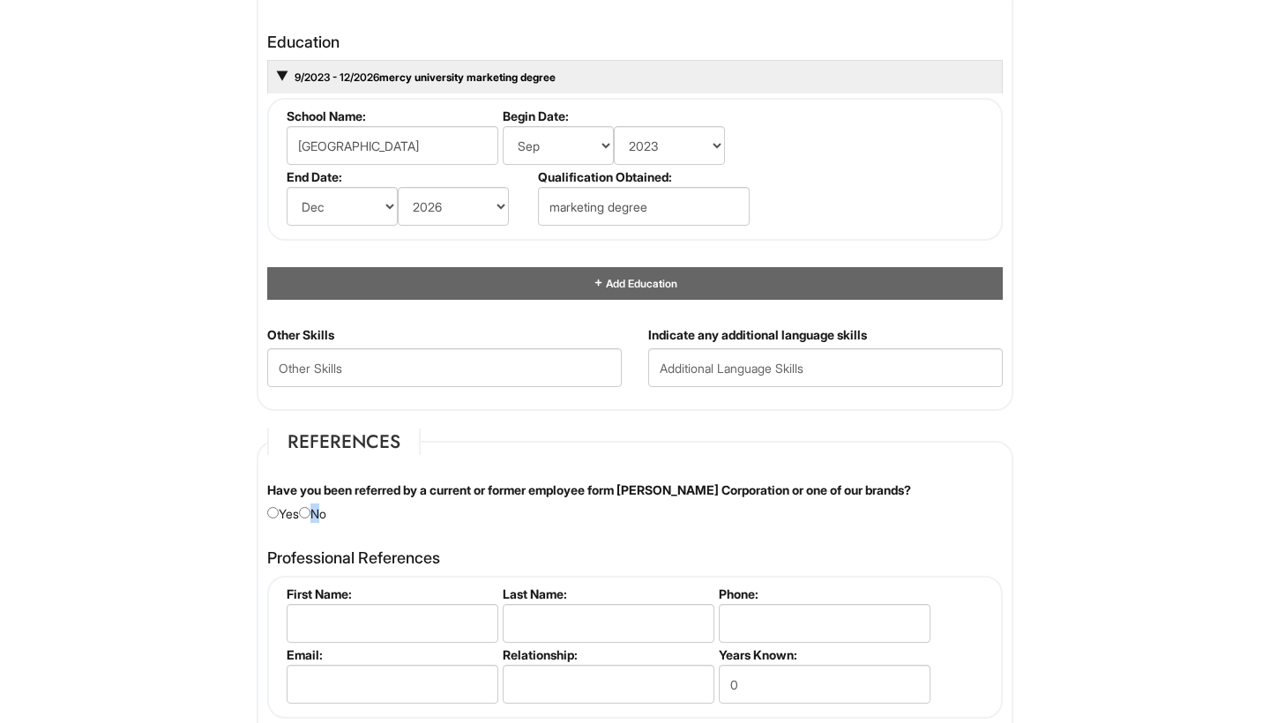
radio input "true"
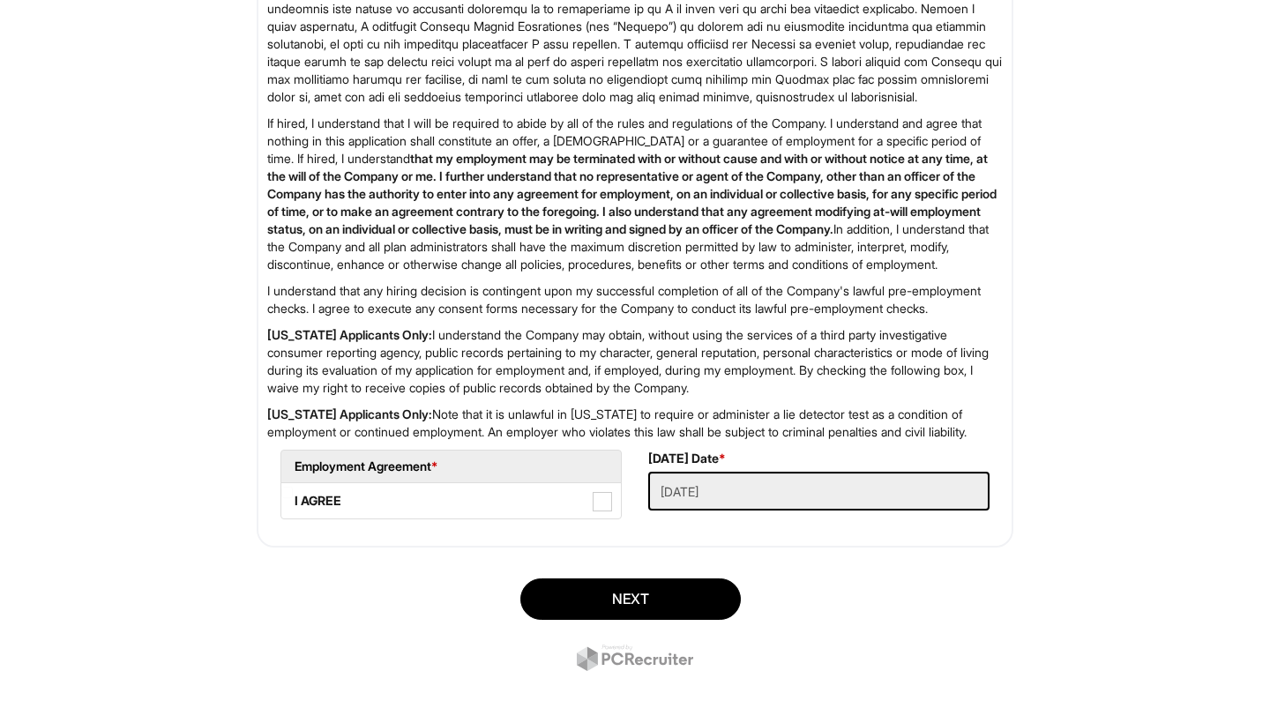
scroll to position [2709, 0]
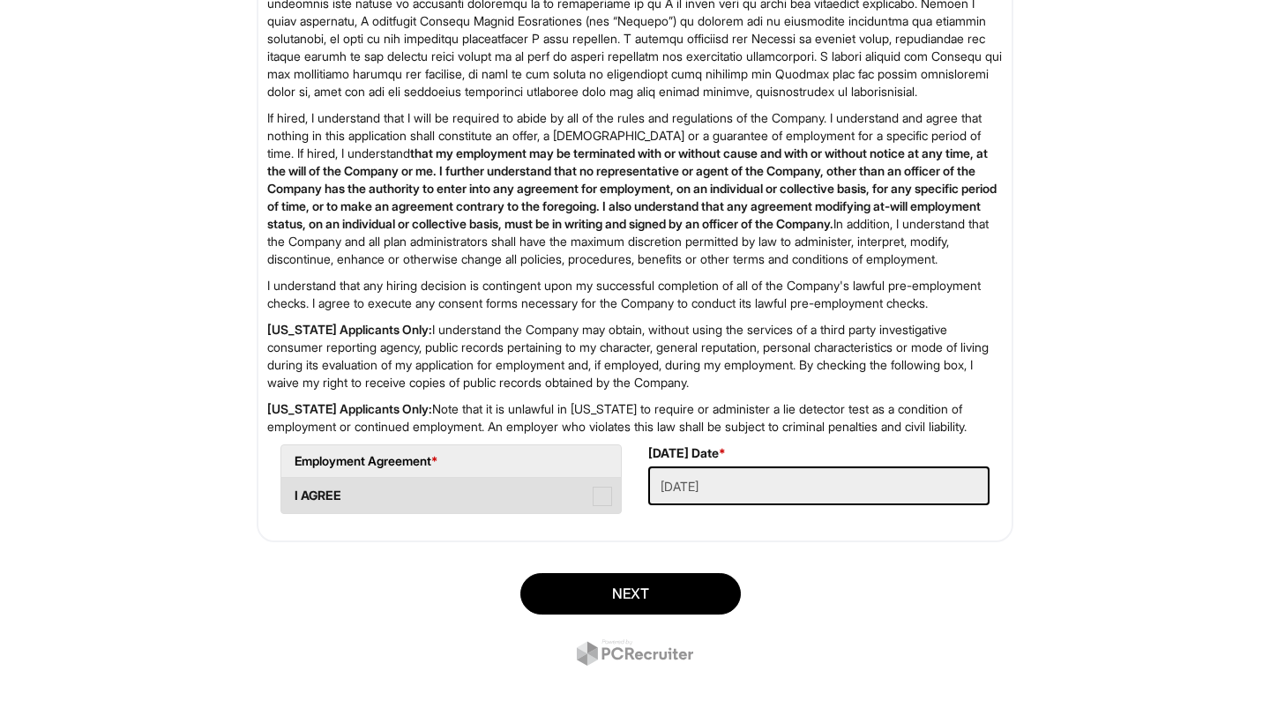
click at [602, 506] on span at bounding box center [602, 496] width 19 height 19
click at [293, 493] on AGREE "I AGREE" at bounding box center [286, 487] width 11 height 11
checkbox AGREE "true"
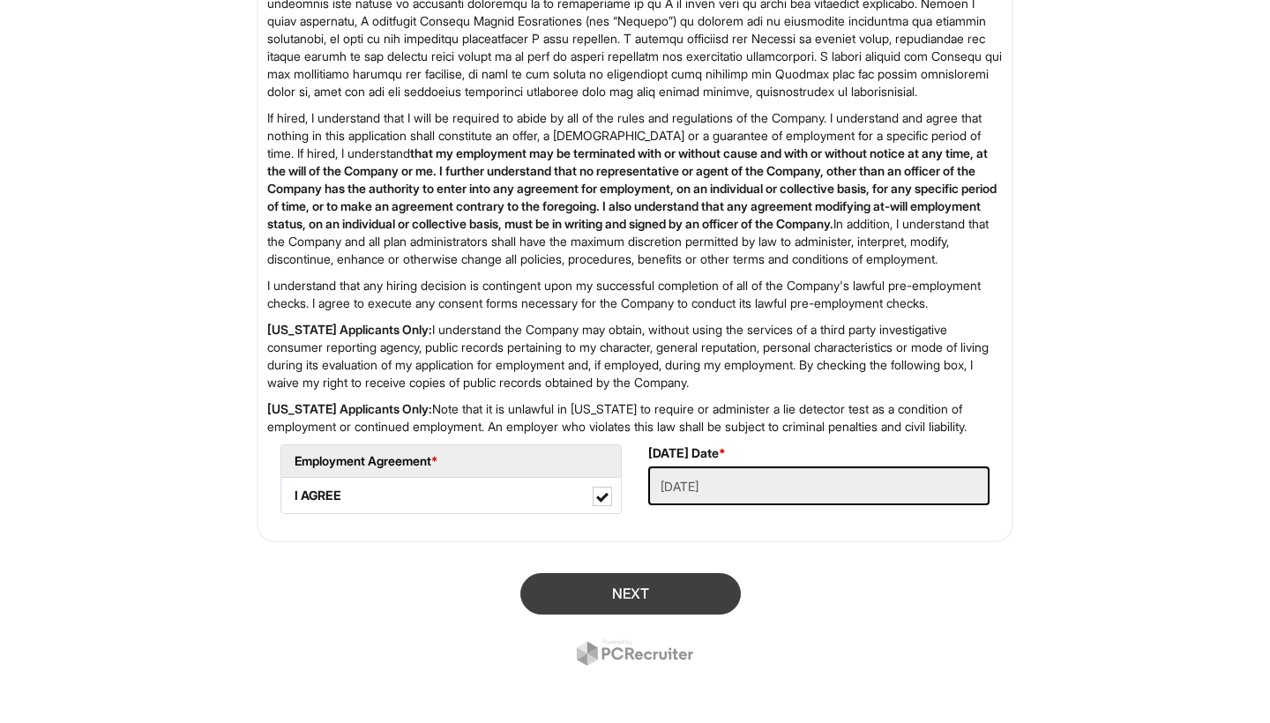
click at [663, 615] on button "Next" at bounding box center [630, 593] width 220 height 41
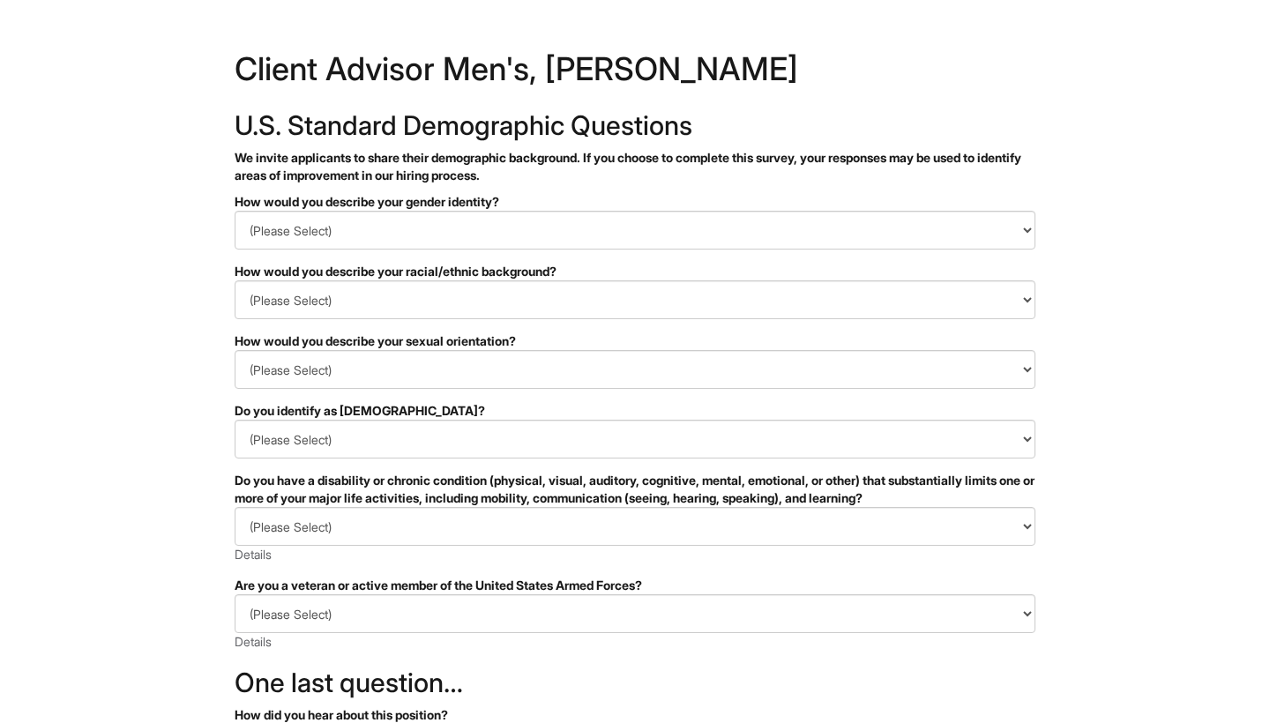
click at [796, 159] on p "We invite applicants to share their demographic background. If you choose to co…" at bounding box center [635, 166] width 801 height 35
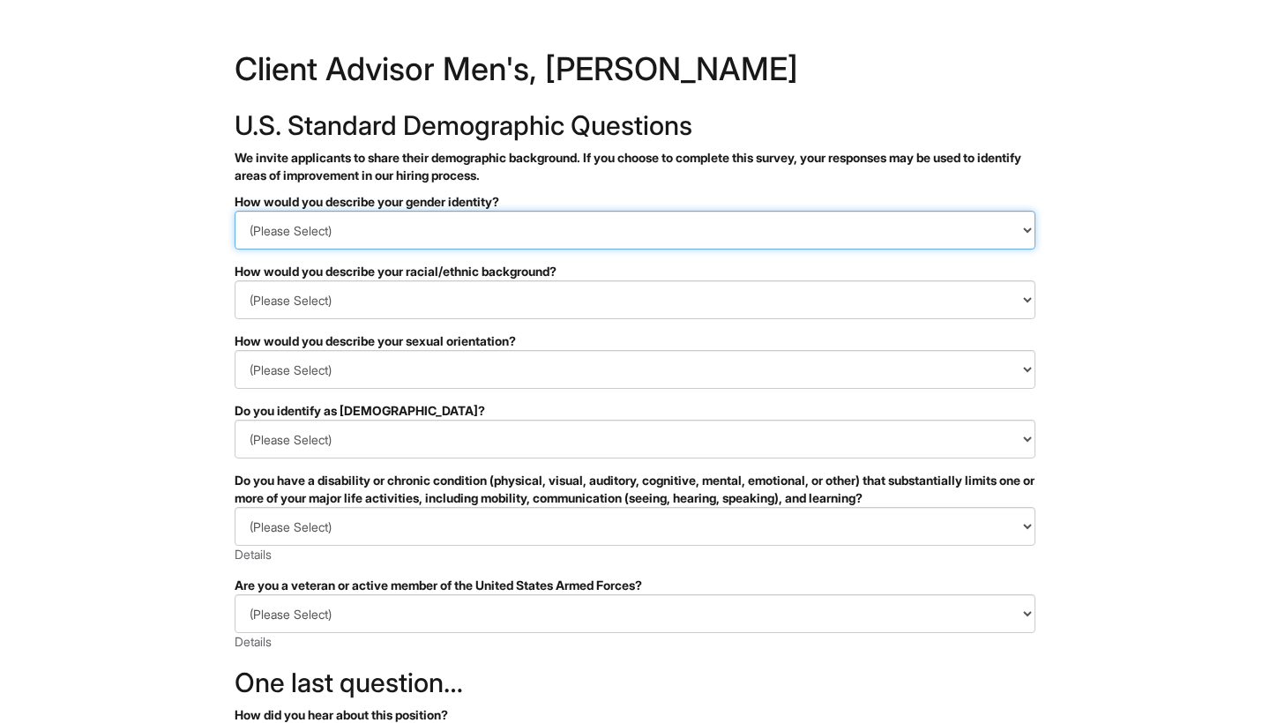
select select "Man"
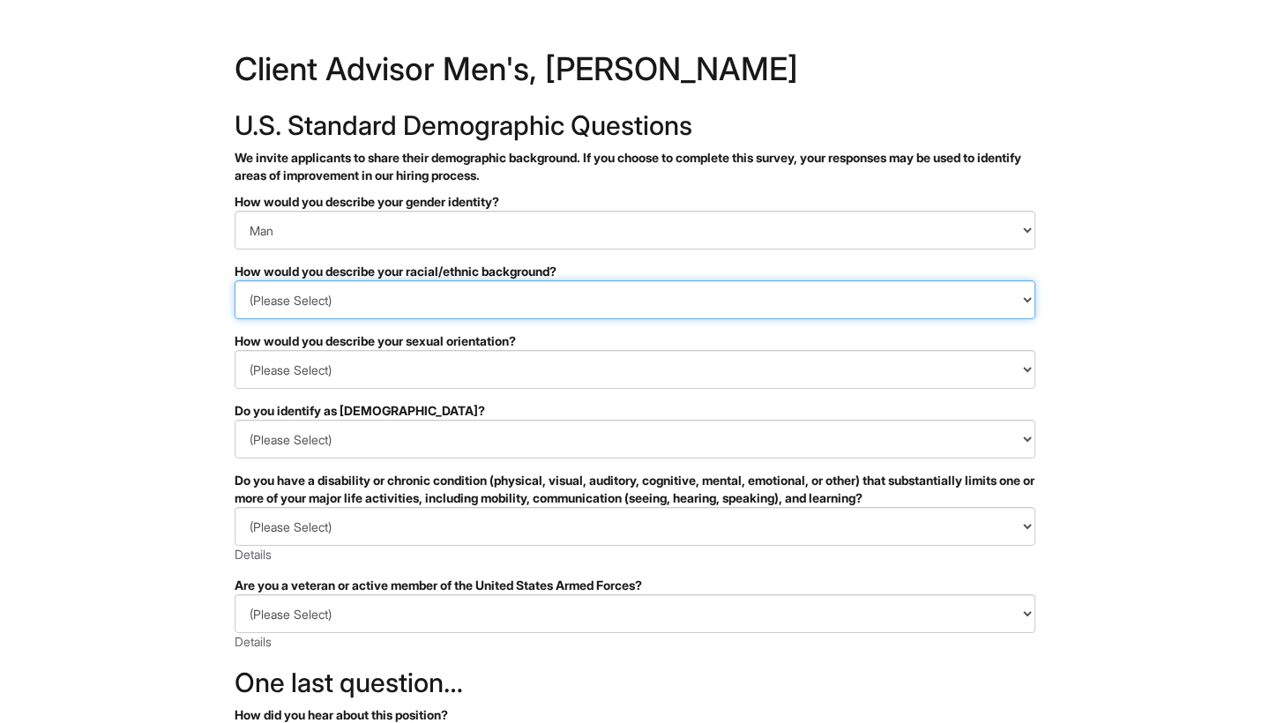
select select "I don't wish to answer"
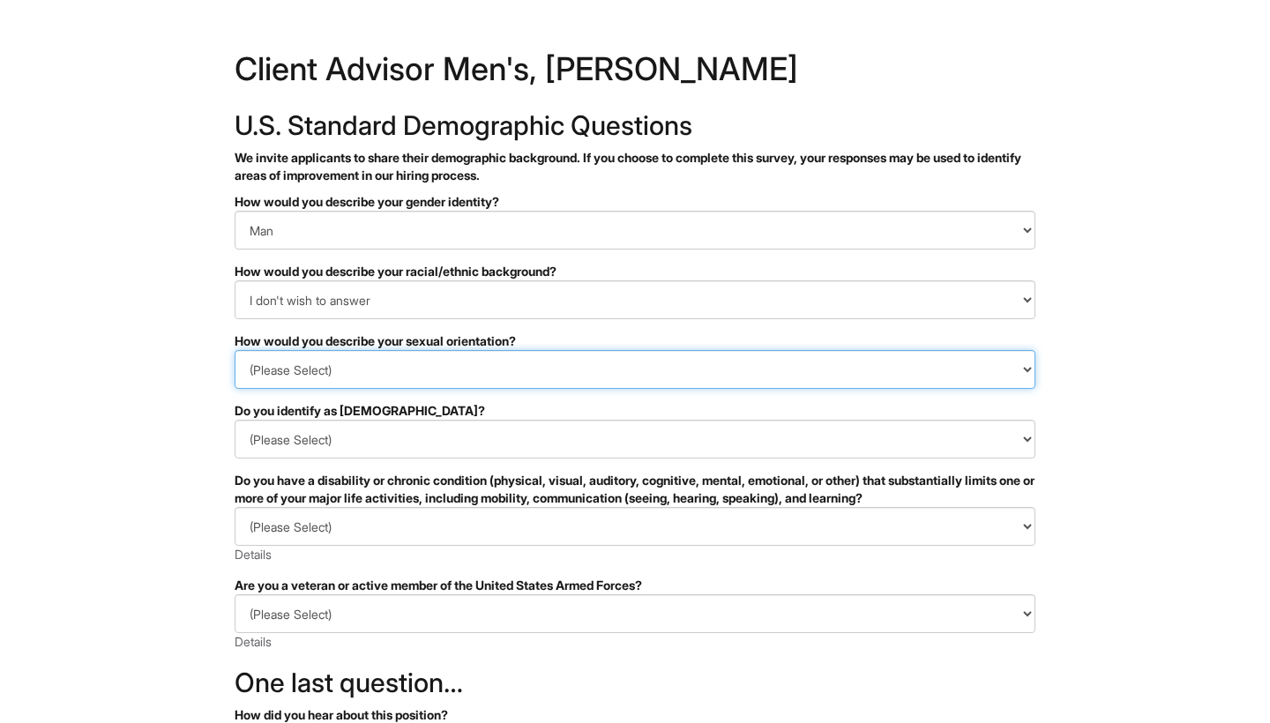
select select "I don't wish to answer"
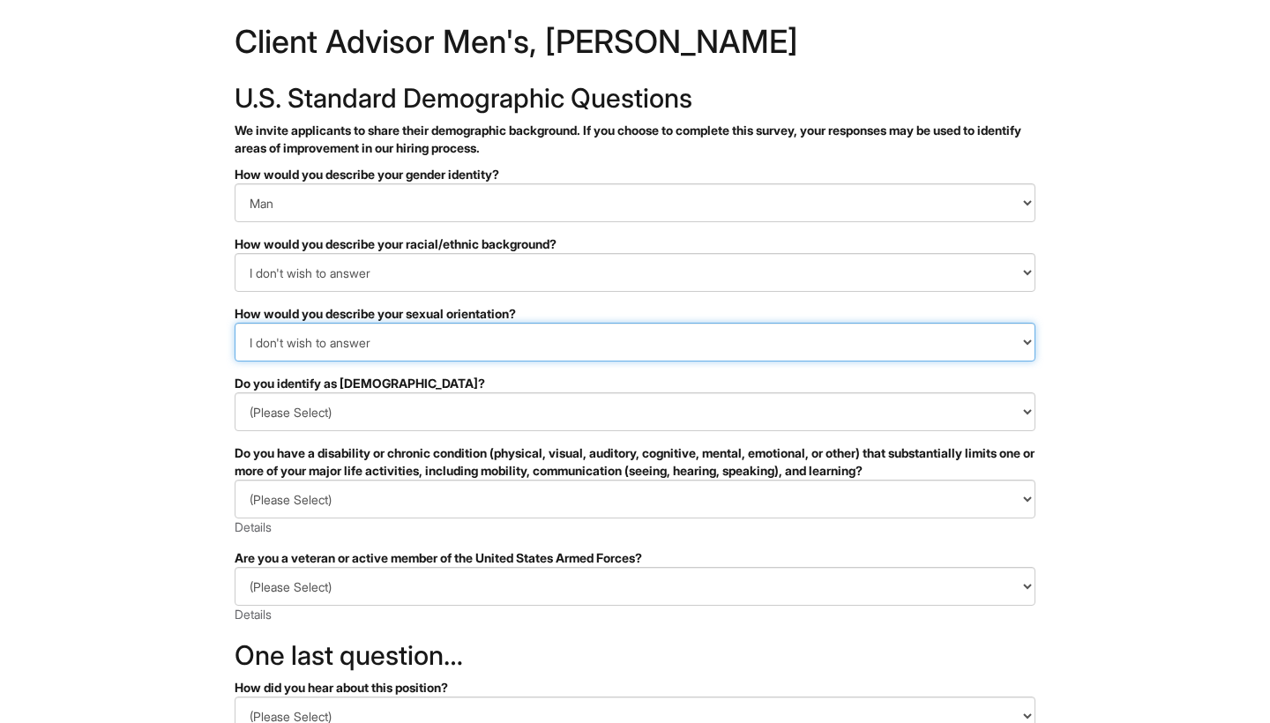
scroll to position [29, 0]
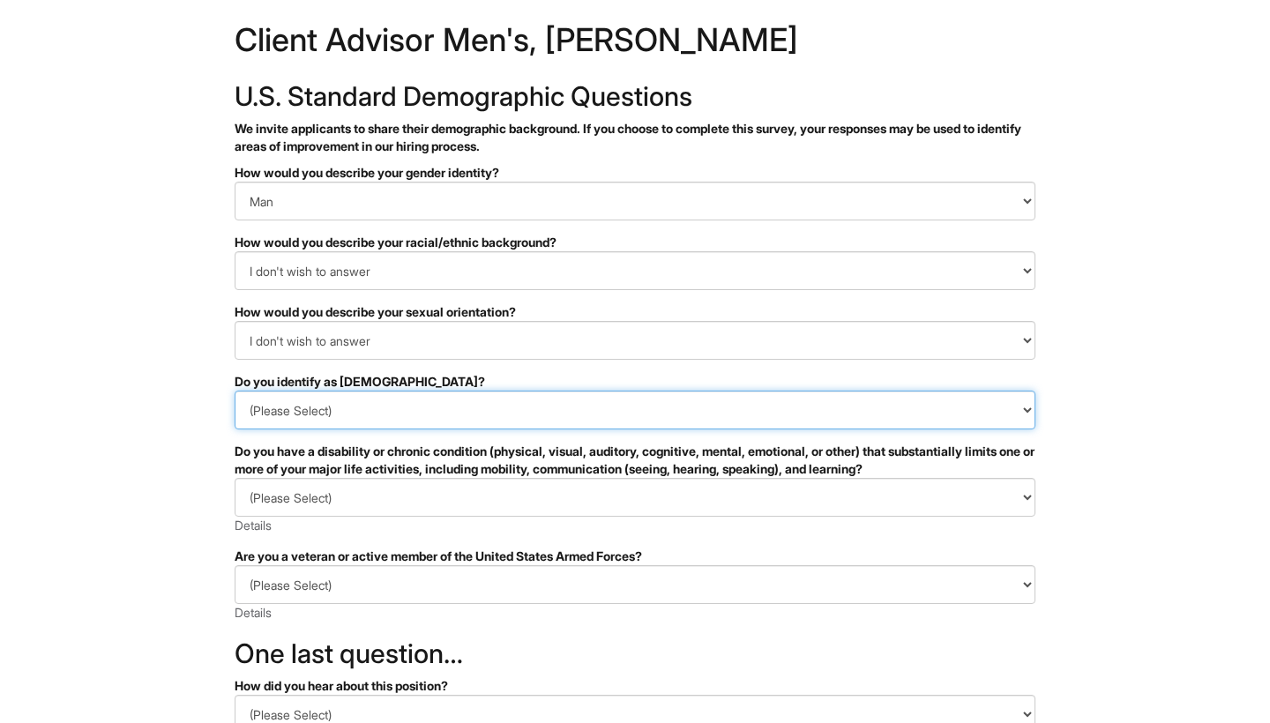
select select "No"
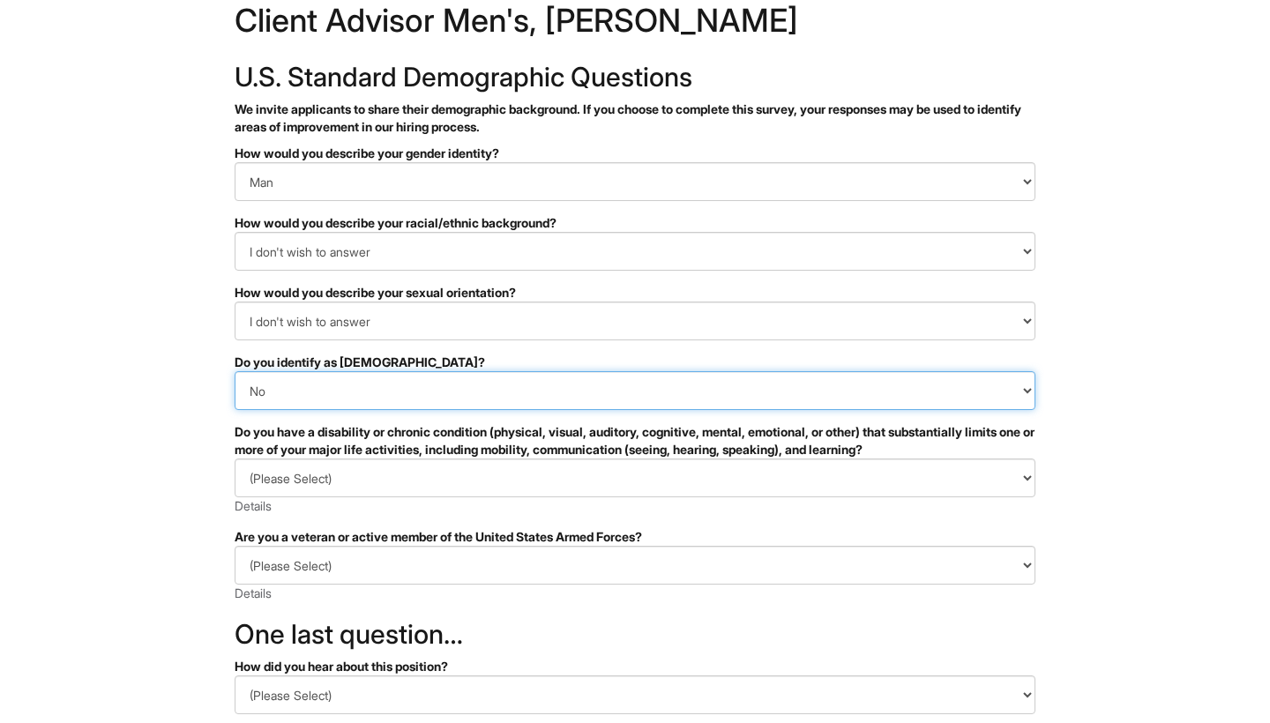
scroll to position [58, 0]
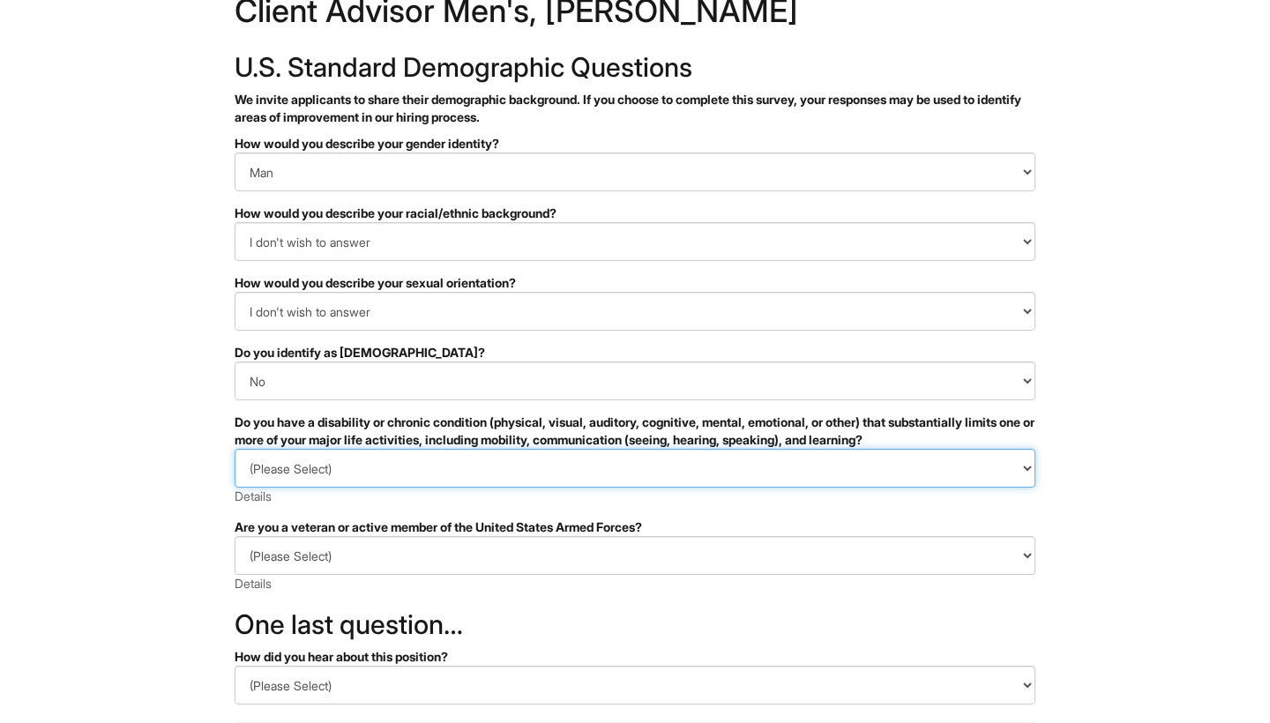
select select "NO, I DON'T HAVE A DISABILITY"
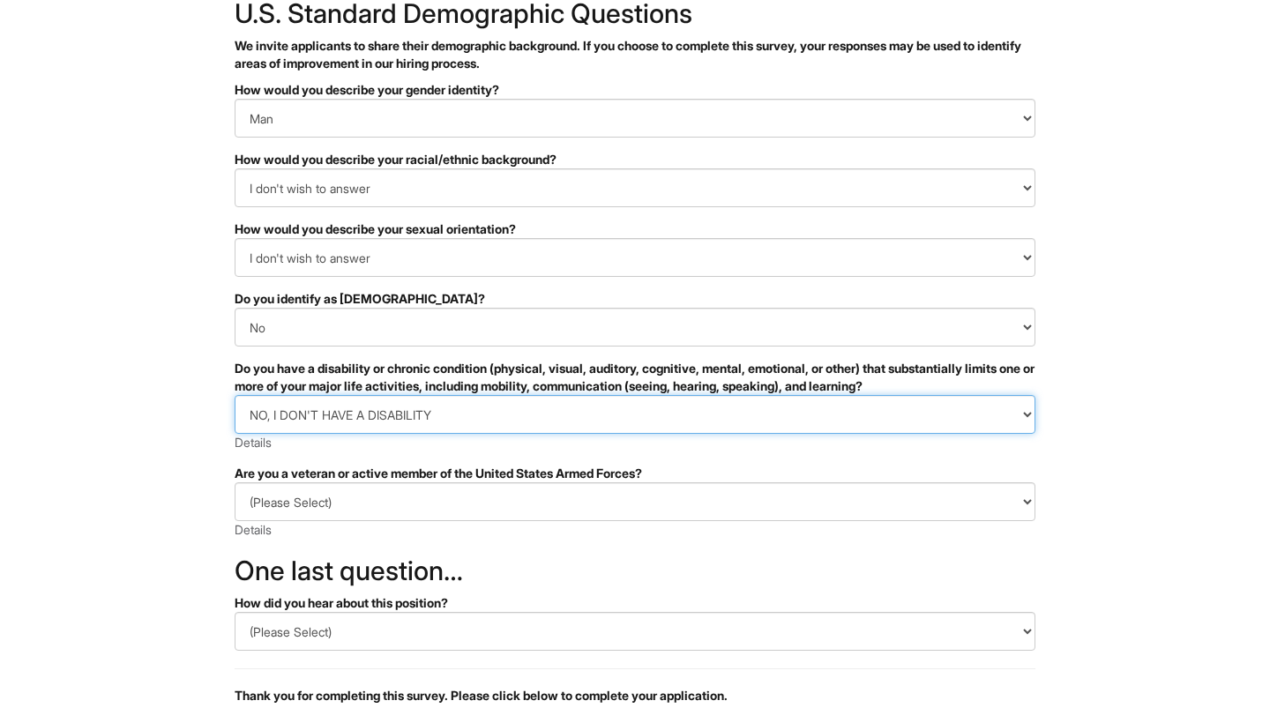
scroll to position [113, 0]
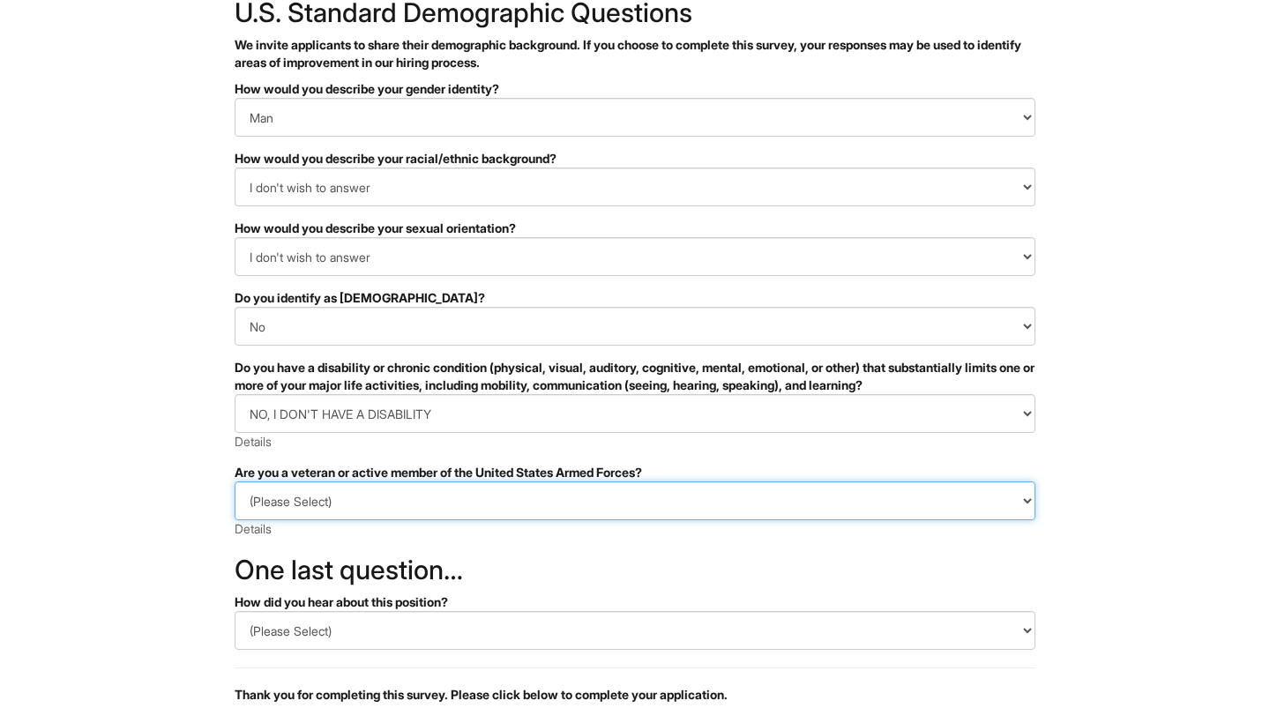
select select "I AM NOT A PROTECTED VETERAN"
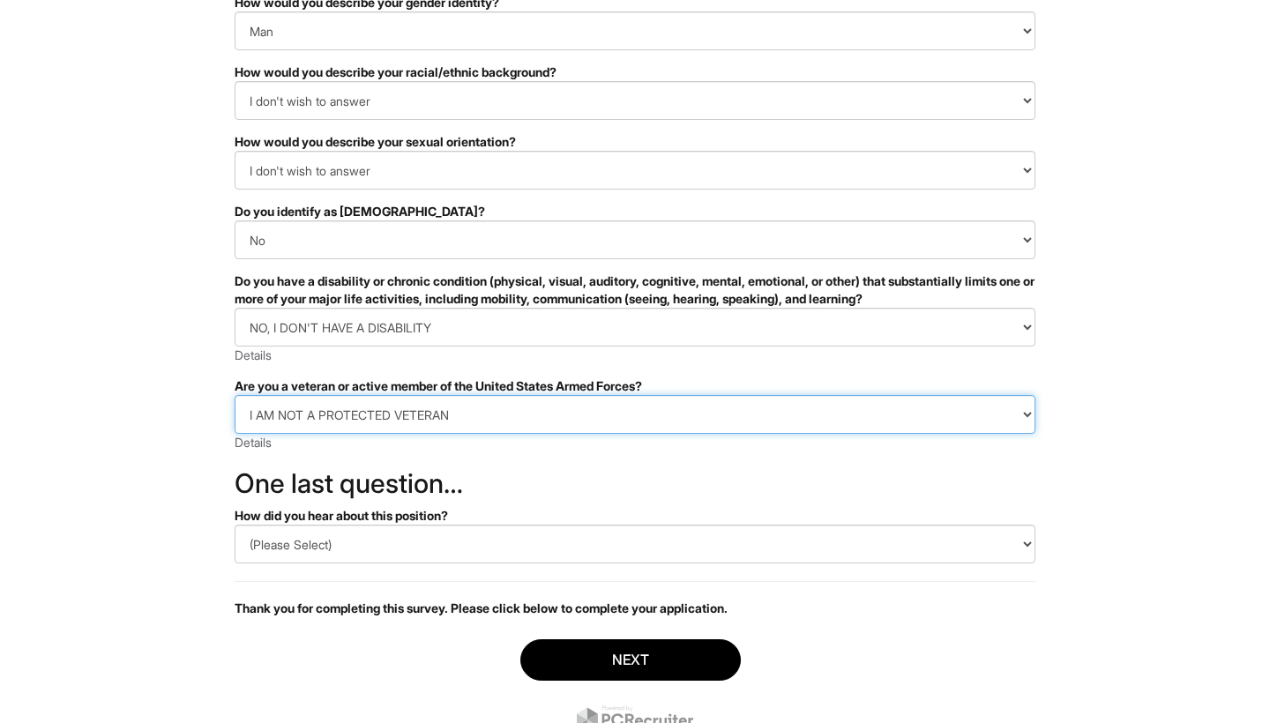
scroll to position [203, 0]
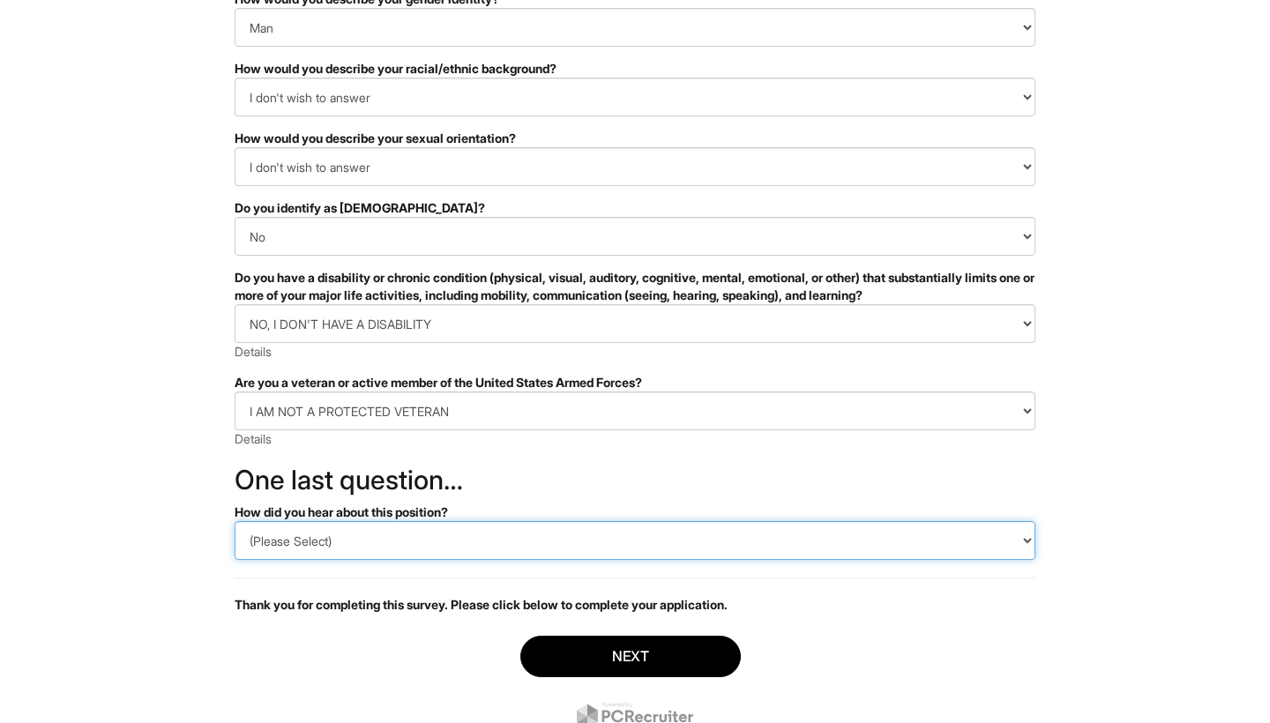
select select "LinkedIn"
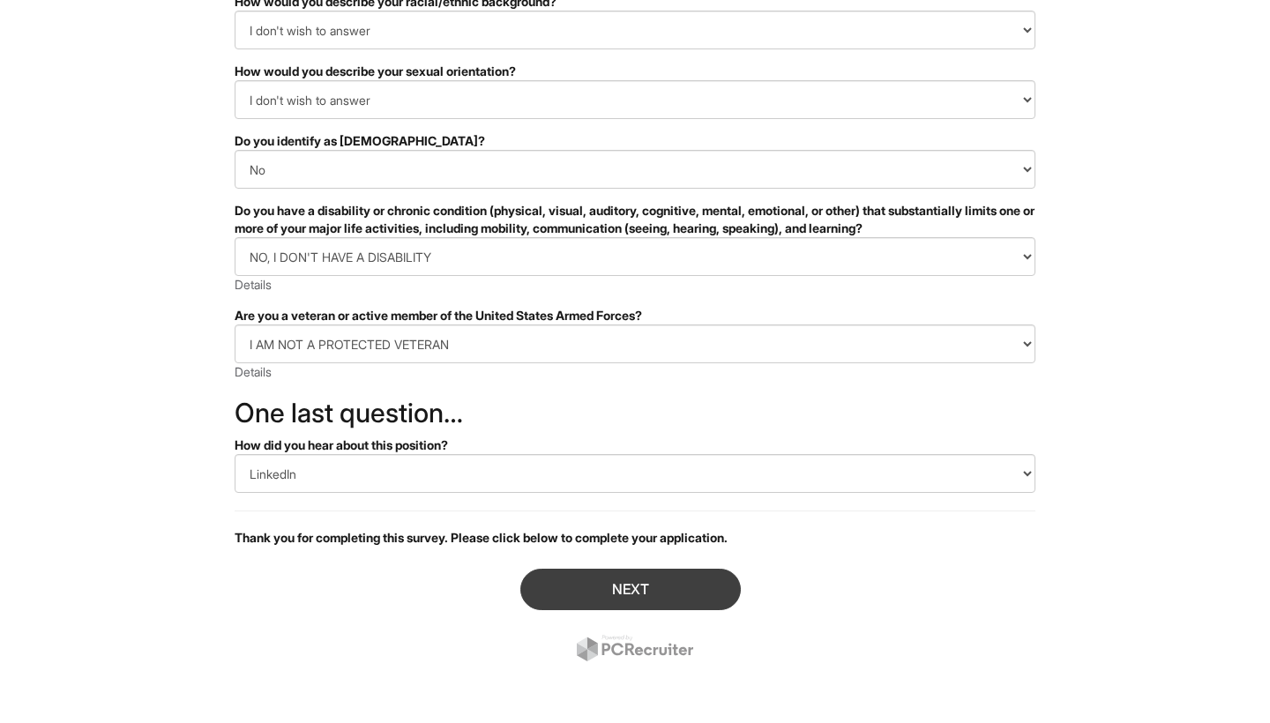
scroll to position [270, 0]
click at [556, 569] on button "Next" at bounding box center [630, 589] width 220 height 41
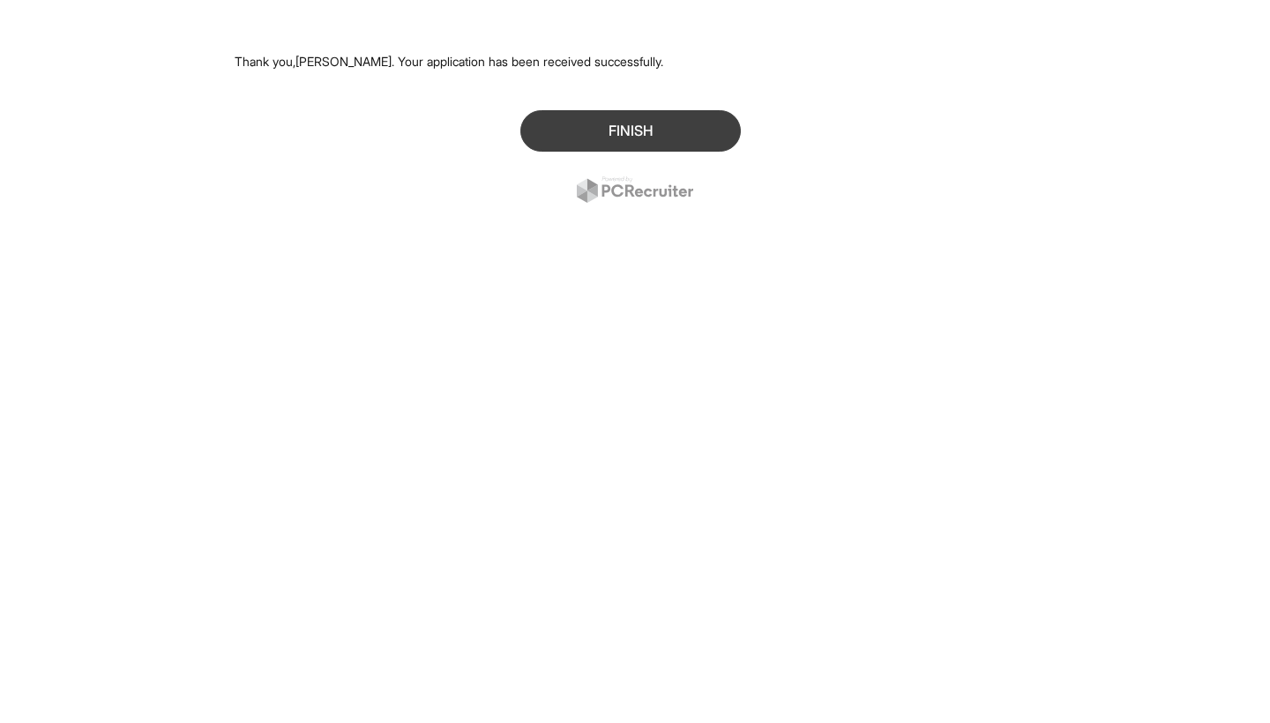
click at [624, 135] on button "Finish" at bounding box center [630, 130] width 220 height 41
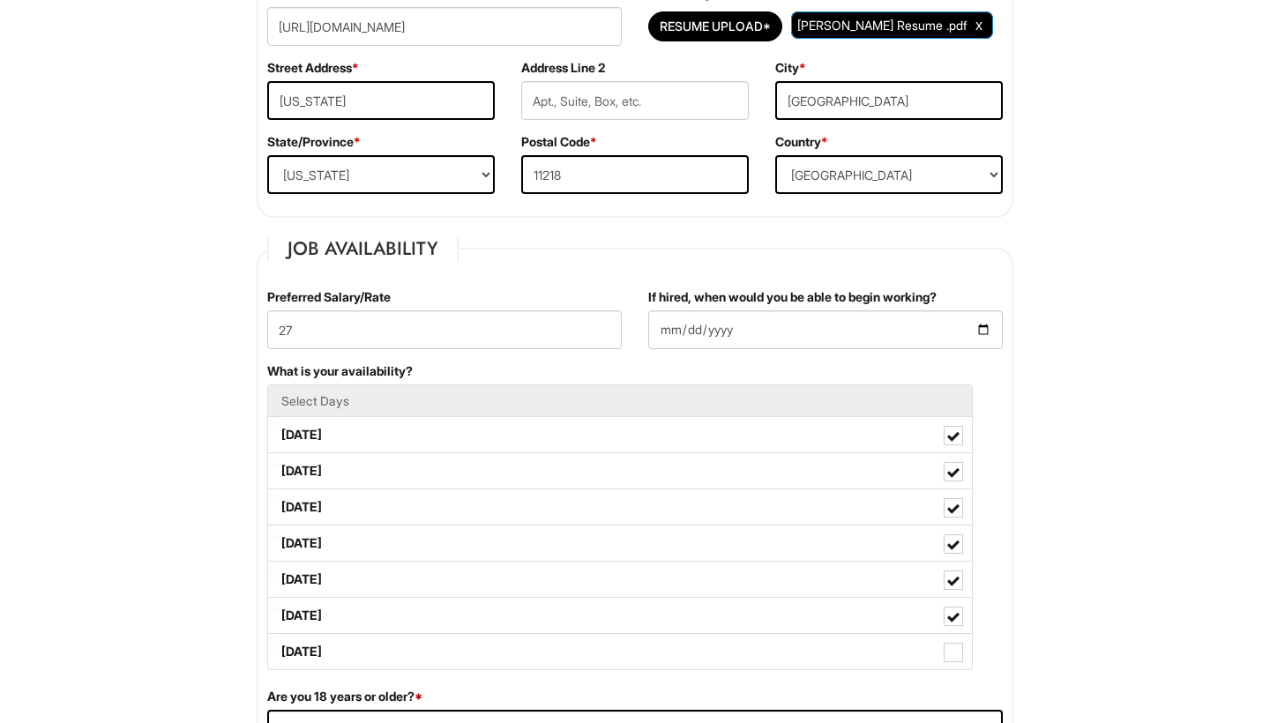
scroll to position [510, 0]
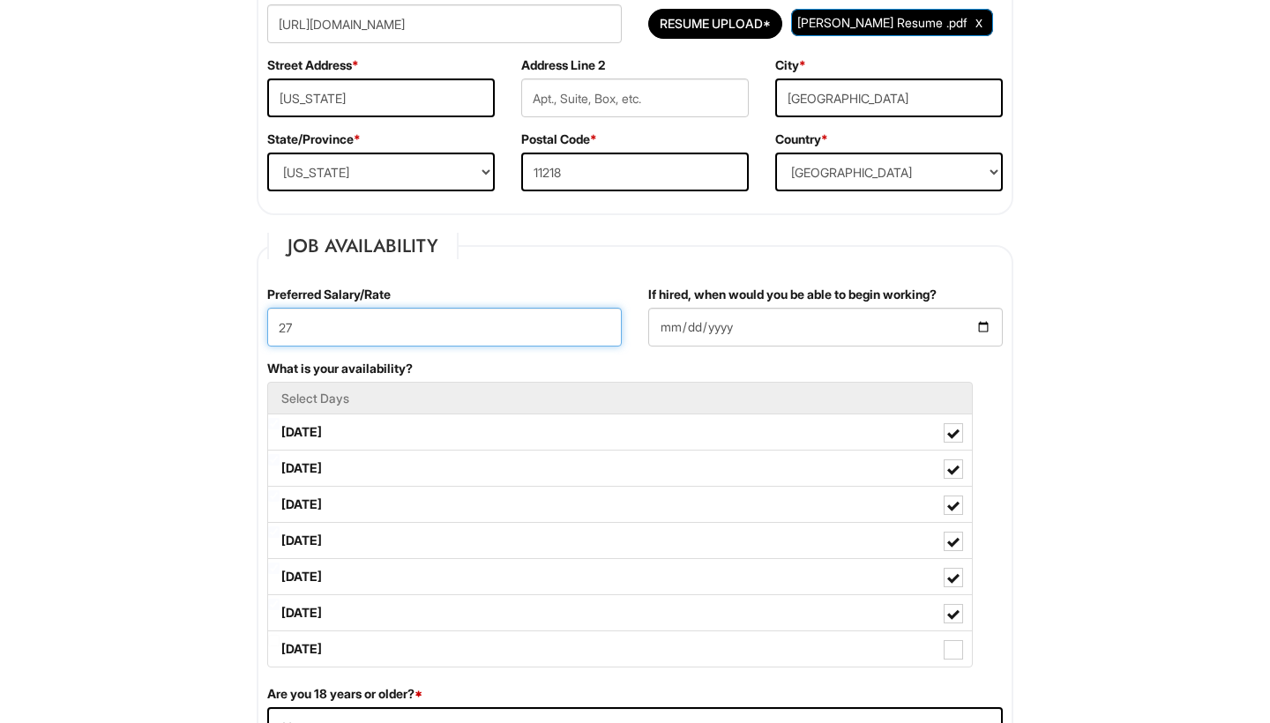
click at [459, 332] on input "27" at bounding box center [444, 327] width 355 height 39
type input "29"
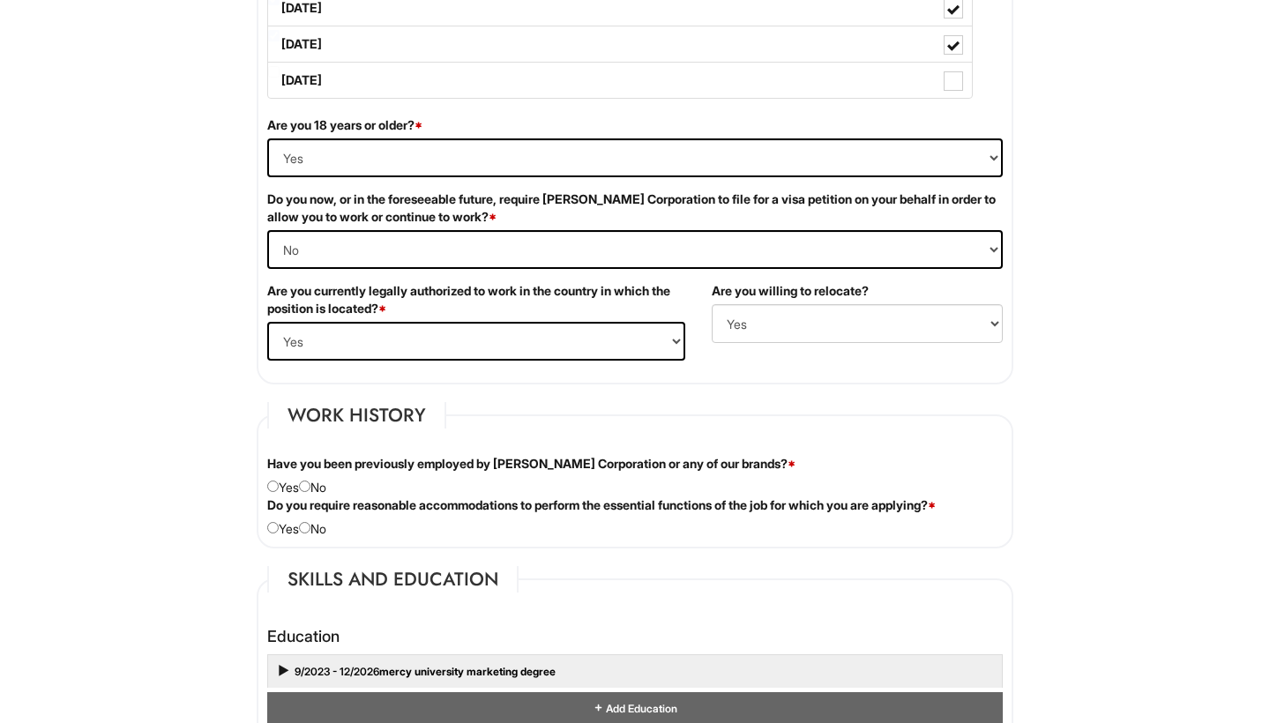
scroll to position [1089, 0]
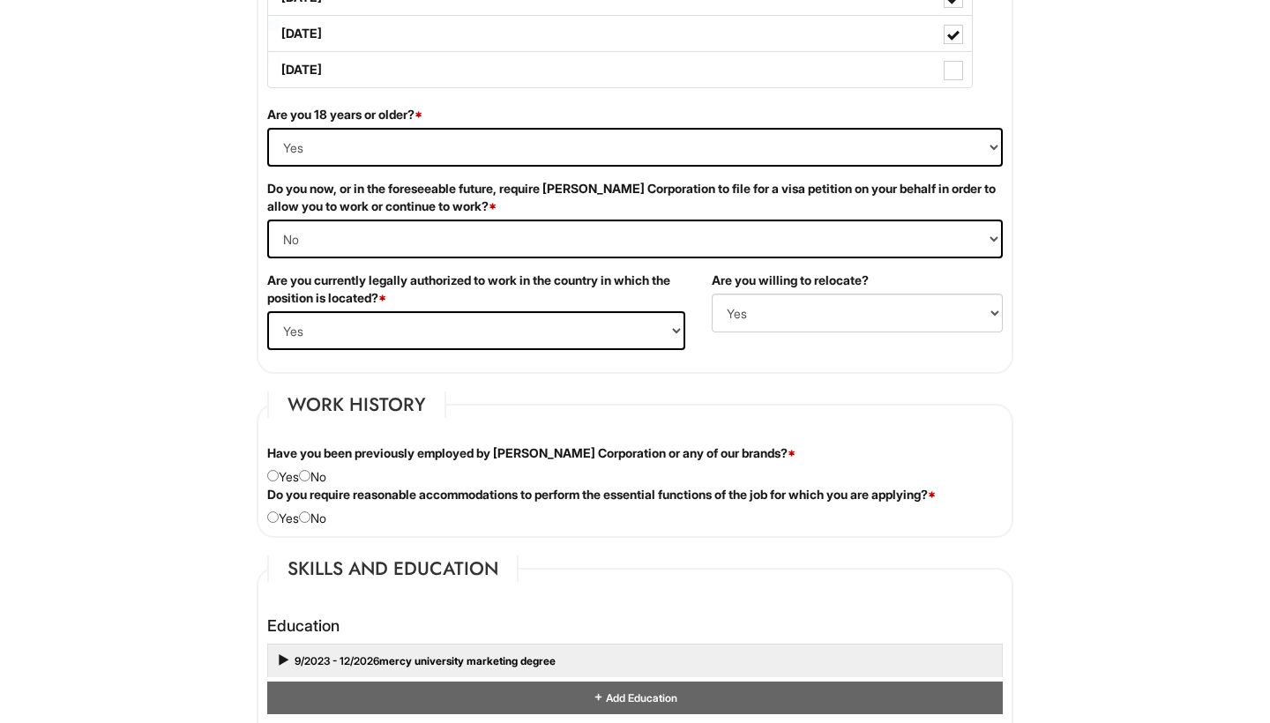
click at [318, 480] on div "Have you been previously employed by [PERSON_NAME] Corporation or any of our br…" at bounding box center [635, 464] width 762 height 41
click at [310, 476] on input "radio" at bounding box center [304, 475] width 11 height 11
radio input "true"
click at [315, 509] on div "Do you require reasonable accommodations to perform the essential functions of …" at bounding box center [635, 506] width 762 height 41
click at [310, 514] on input "radio" at bounding box center [304, 517] width 11 height 11
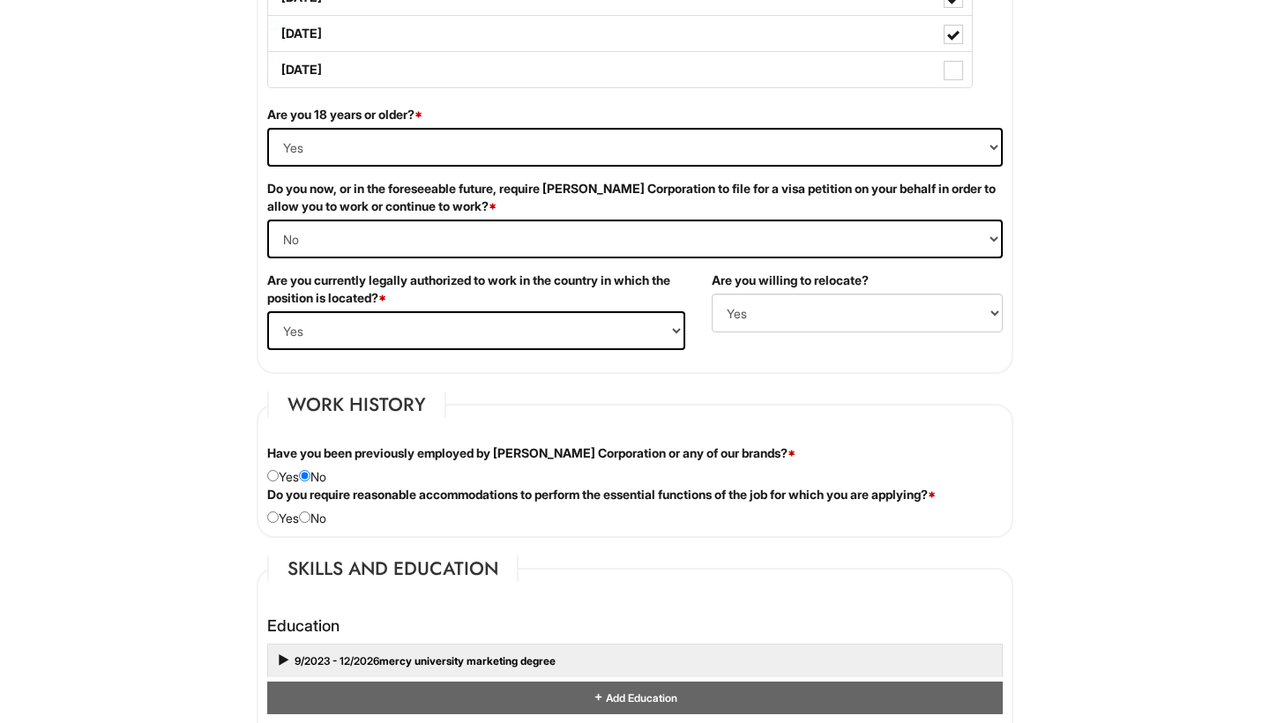
radio input "true"
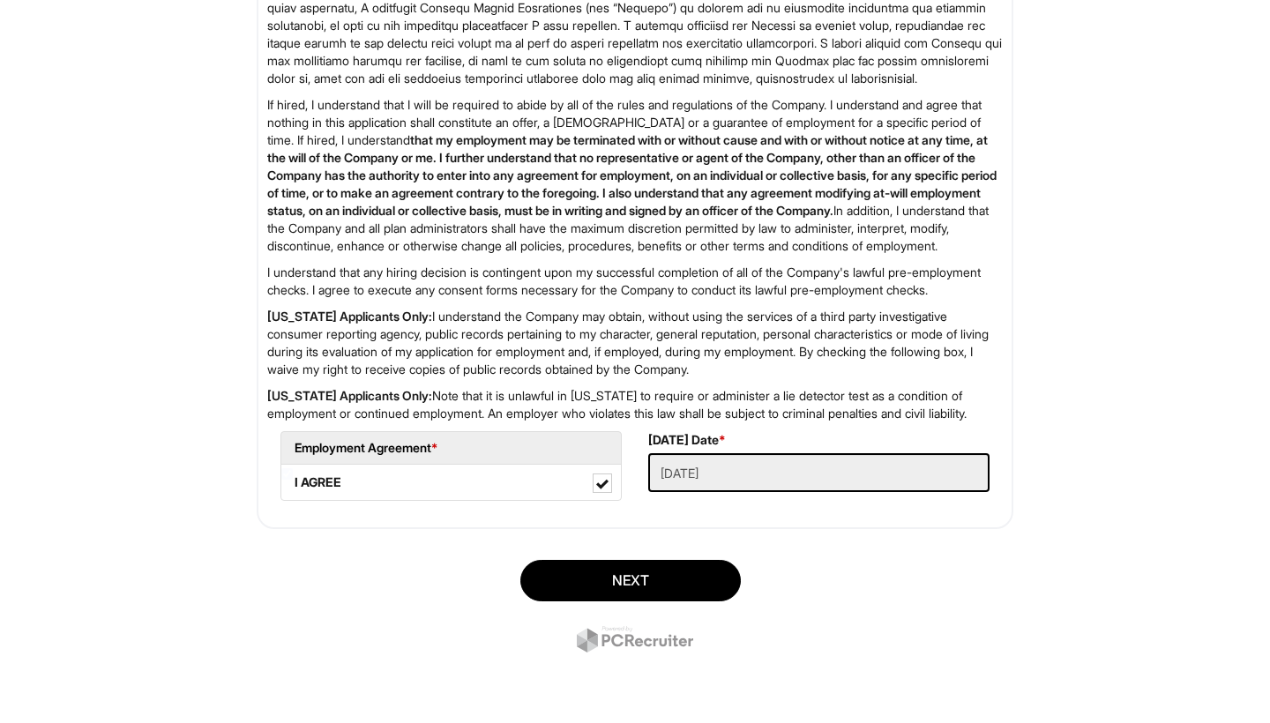
scroll to position [2616, 0]
click at [560, 562] on button "Next" at bounding box center [630, 580] width 220 height 41
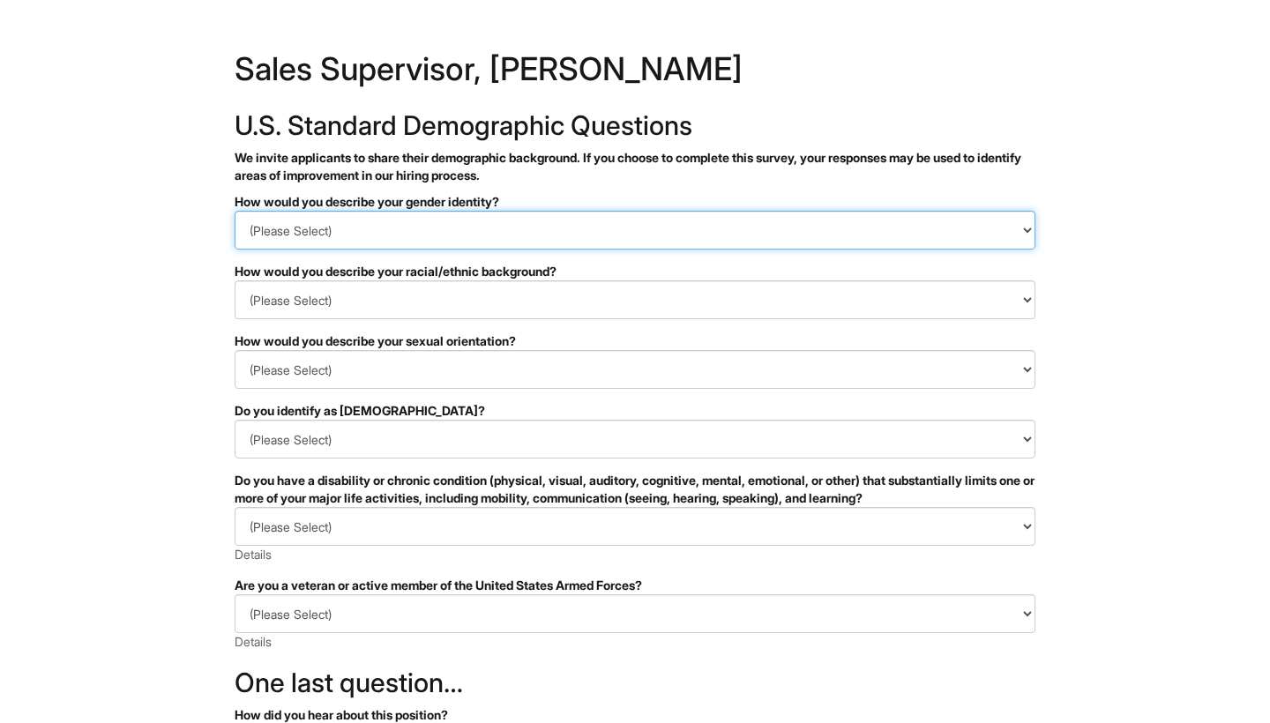
select select "Man"
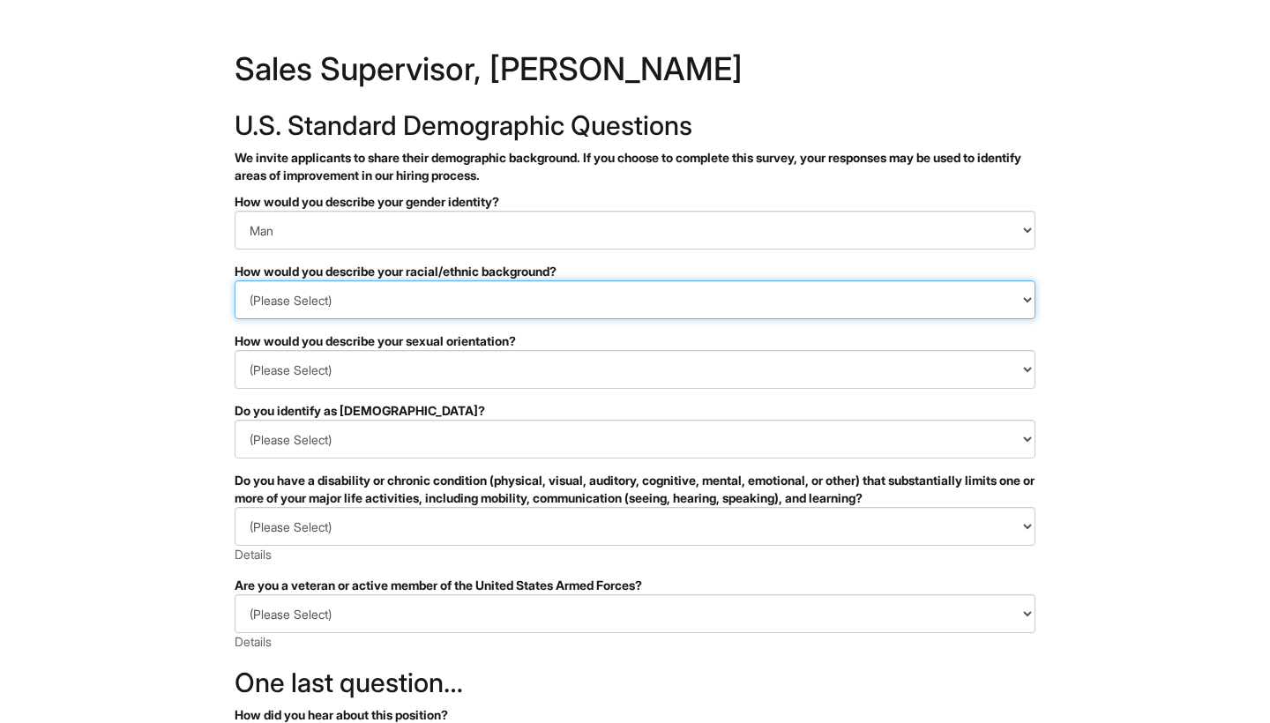
select select "I don't wish to answer"
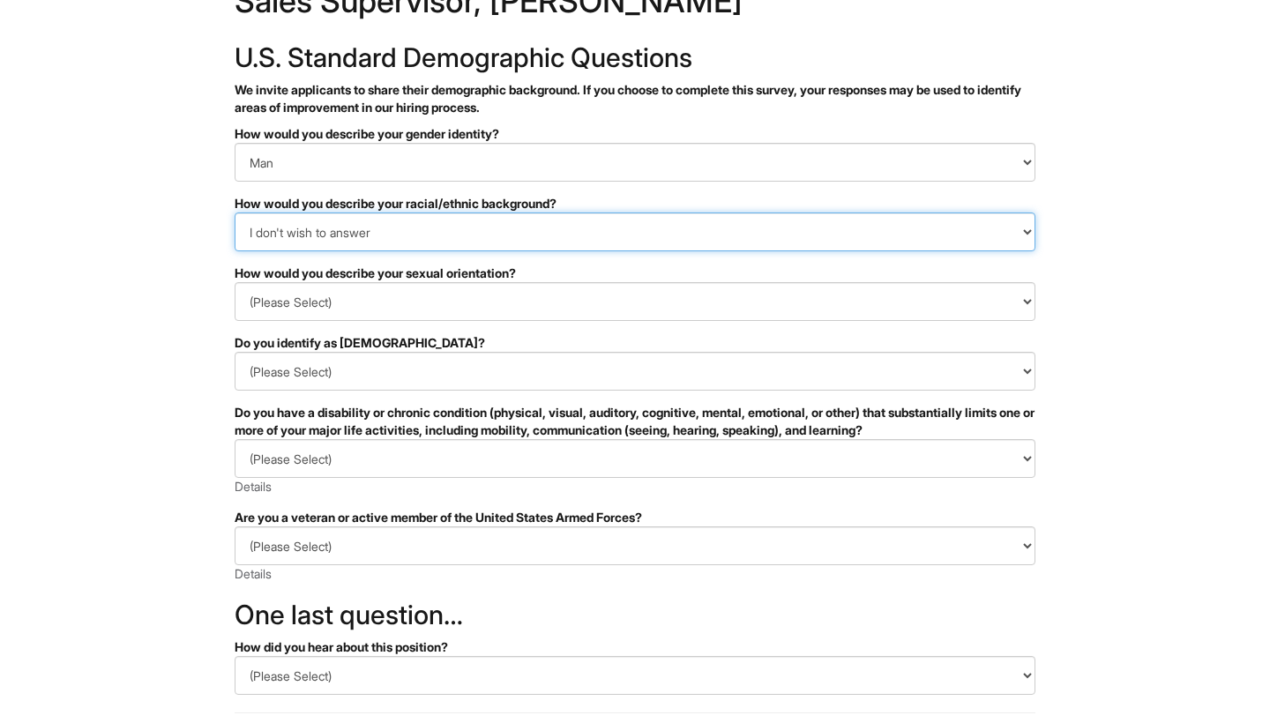
scroll to position [69, 0]
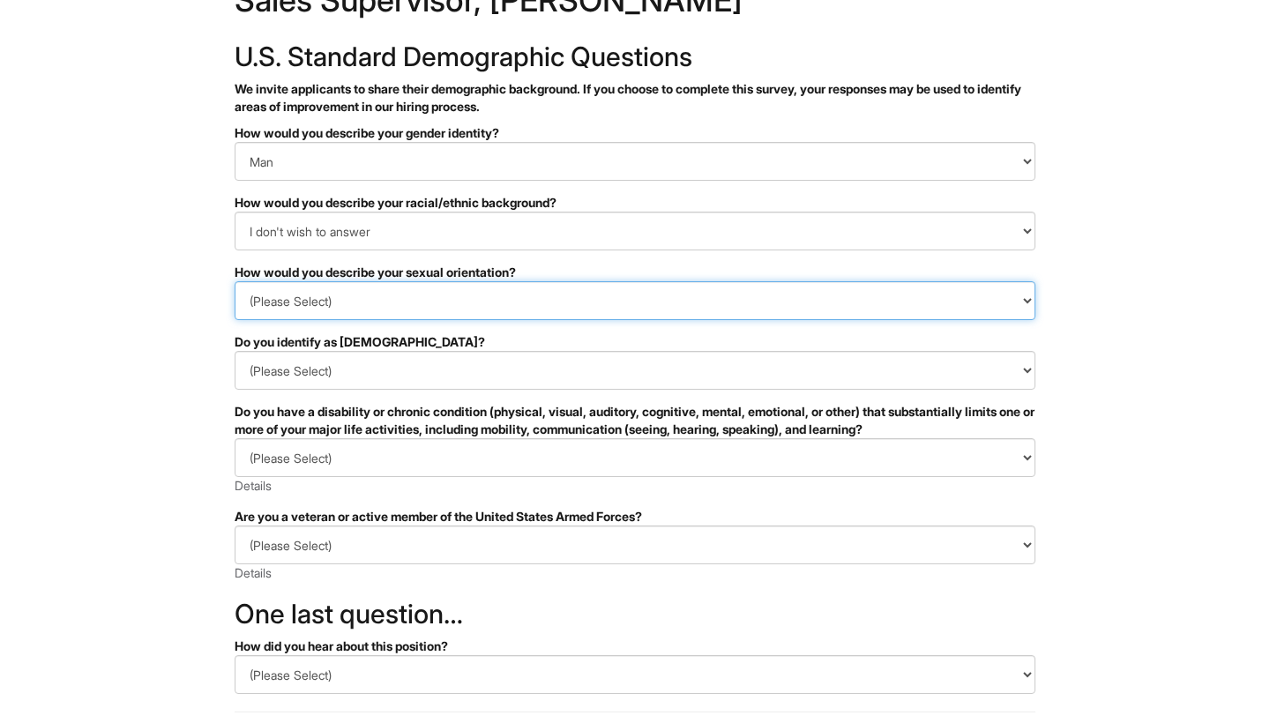
select select "I don't wish to answer"
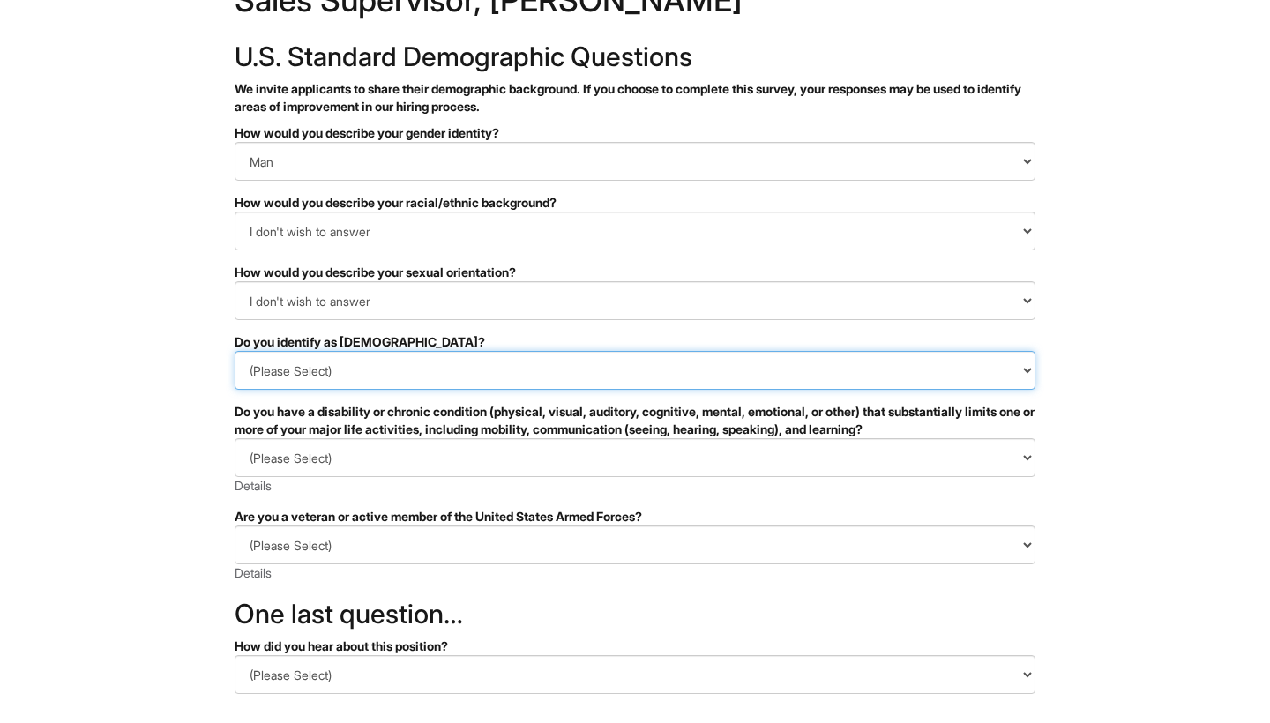
select select "No"
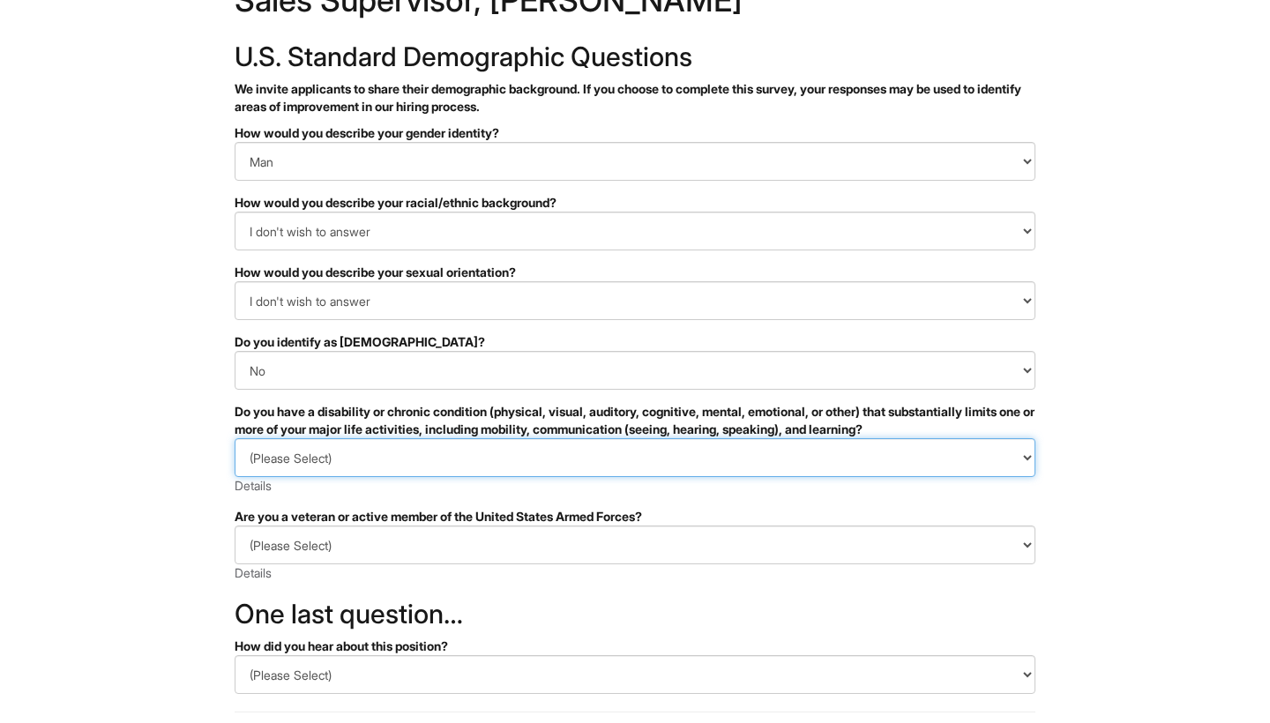
select select "NO, I DON'T HAVE A DISABILITY"
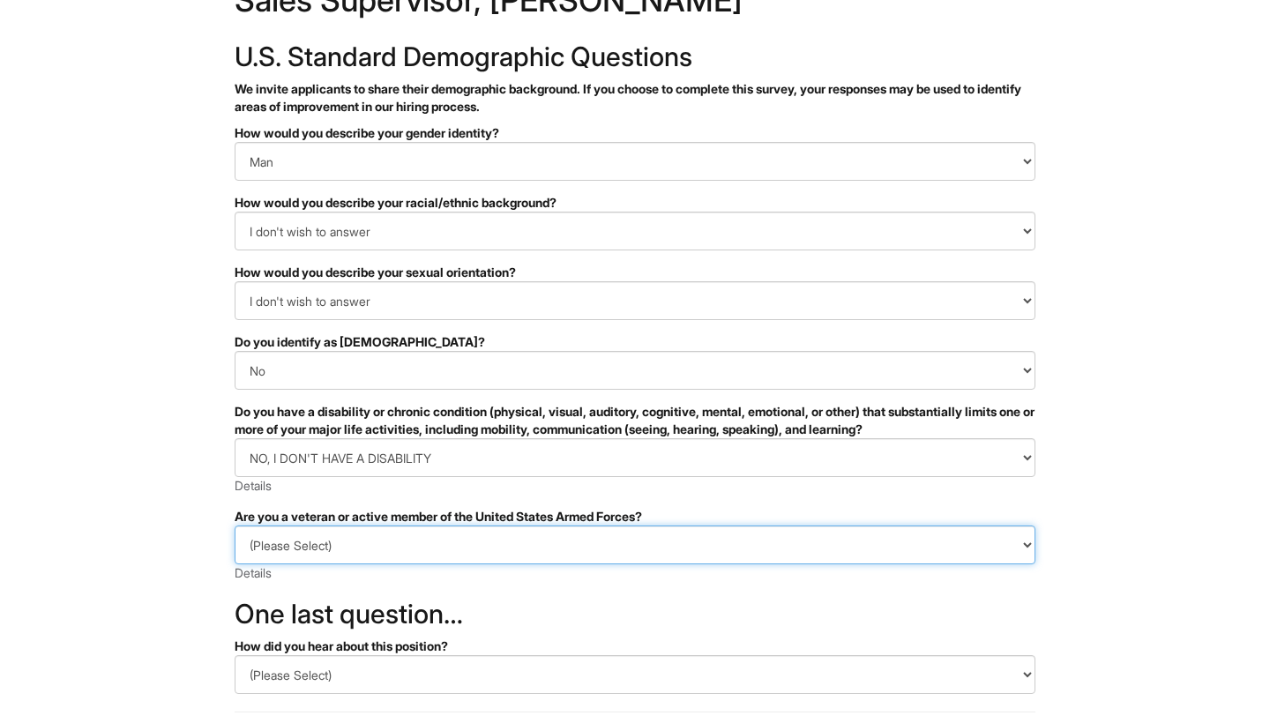
select select "I AM NOT A PROTECTED VETERAN"
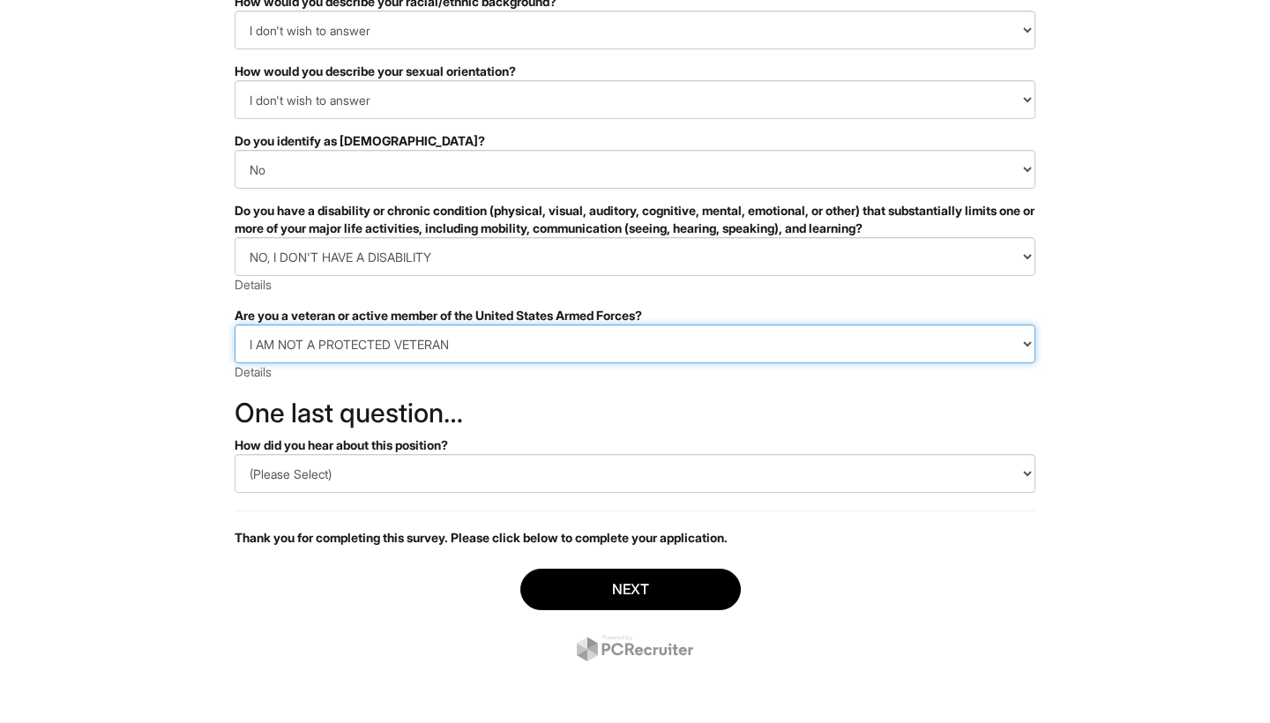
scroll to position [270, 0]
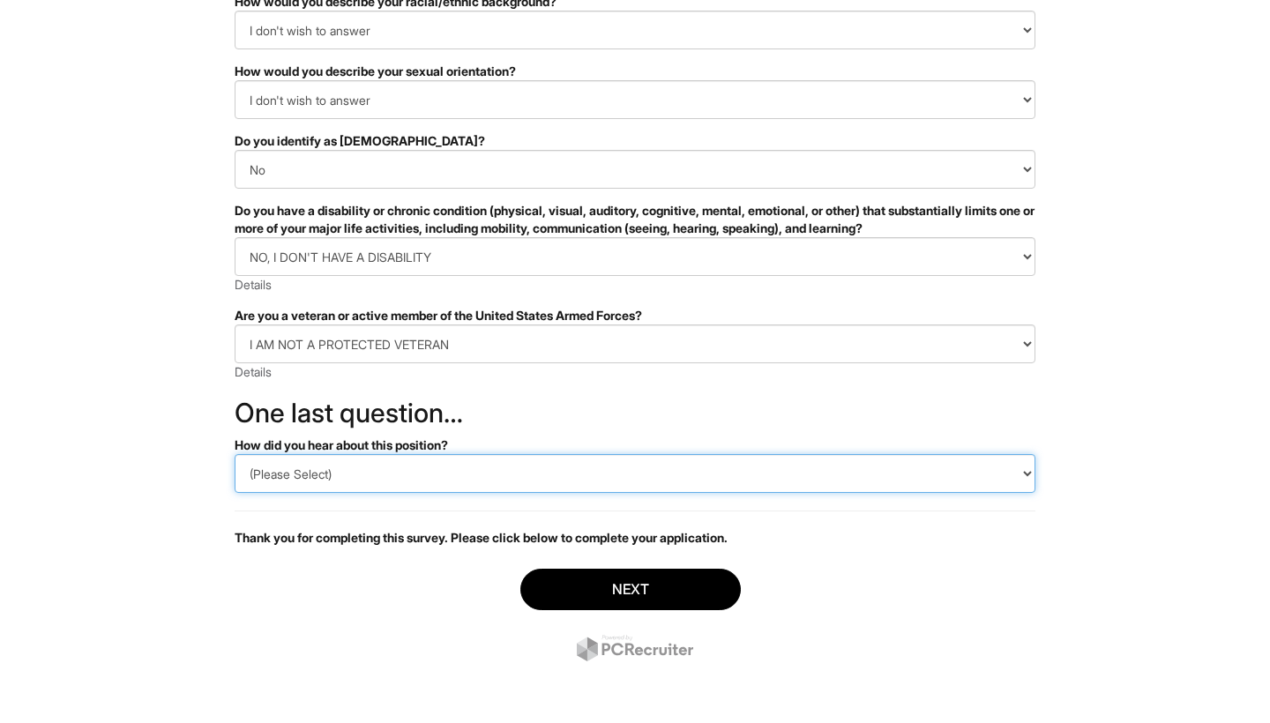
select select "LinkedIn"
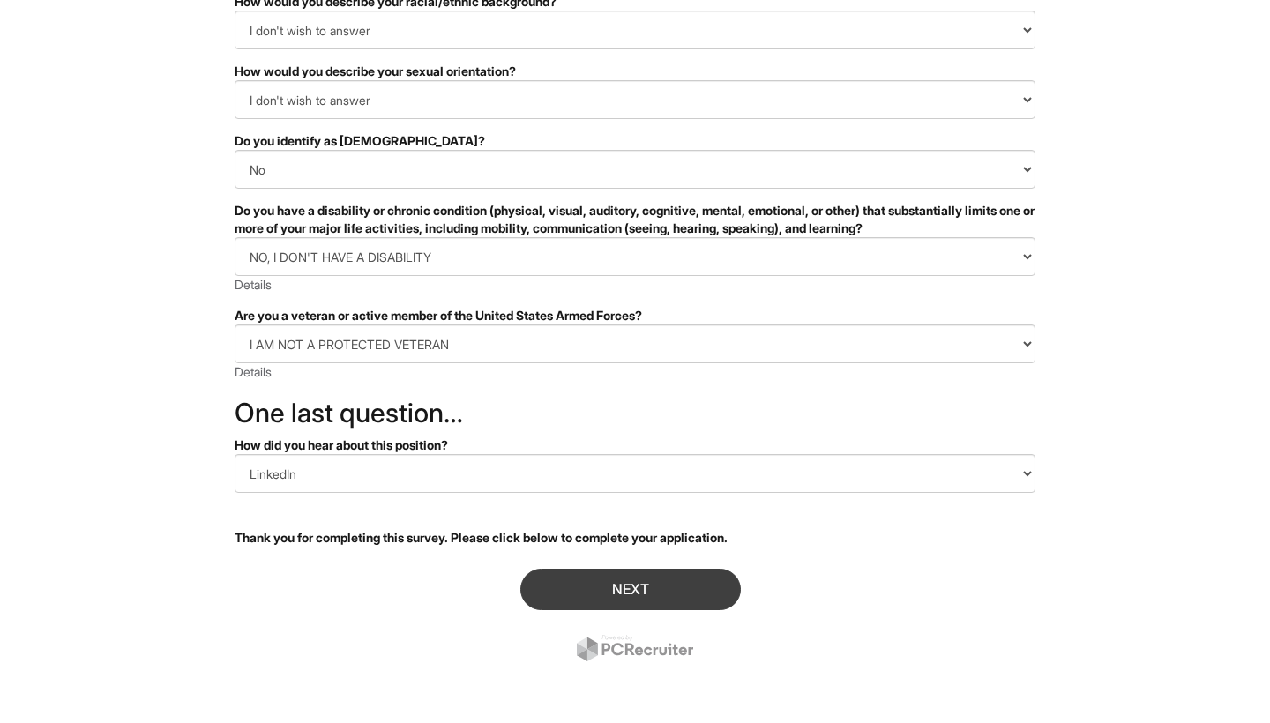
click at [590, 593] on button "Next" at bounding box center [630, 589] width 220 height 41
